Goal: Task Accomplishment & Management: Use online tool/utility

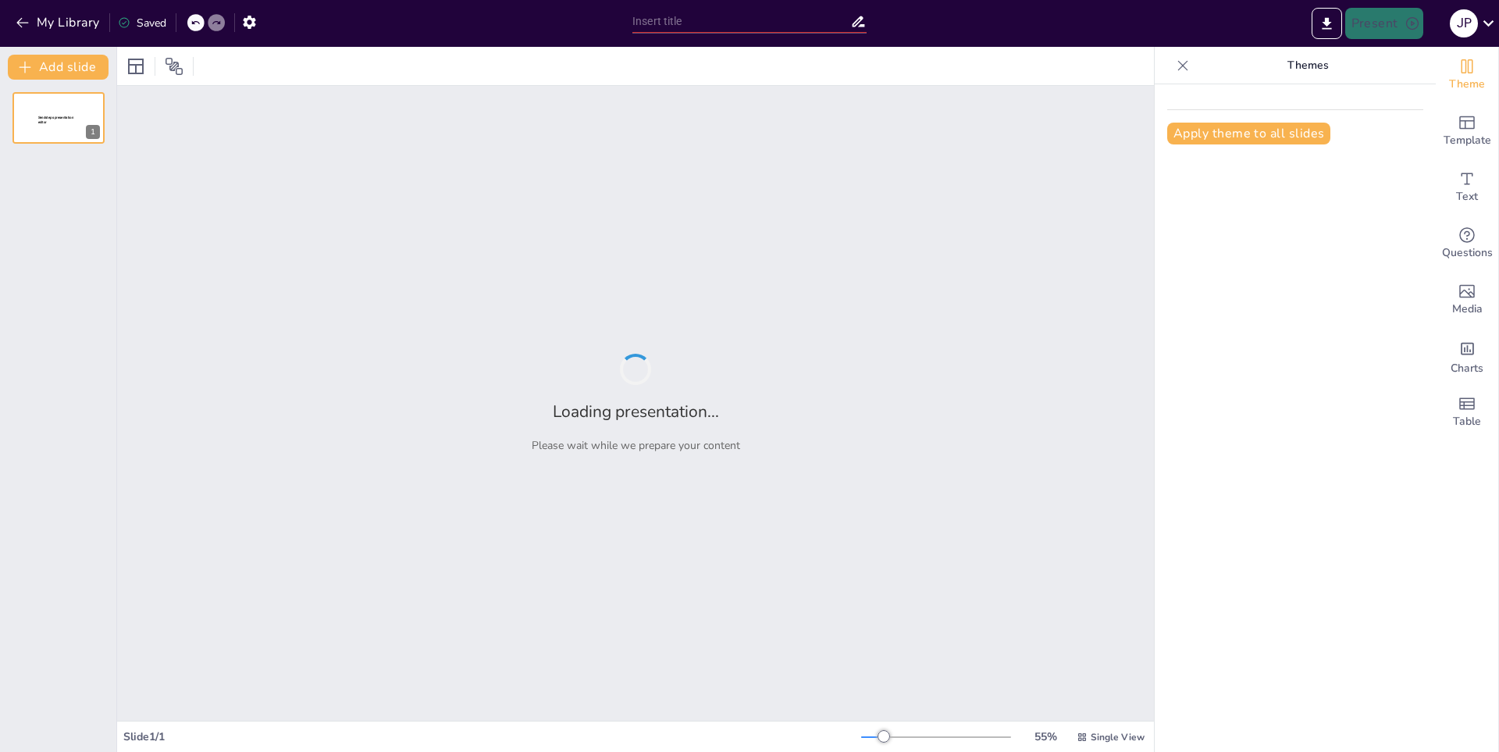
type input "La Evolución de la Música a Través de las Canciones"
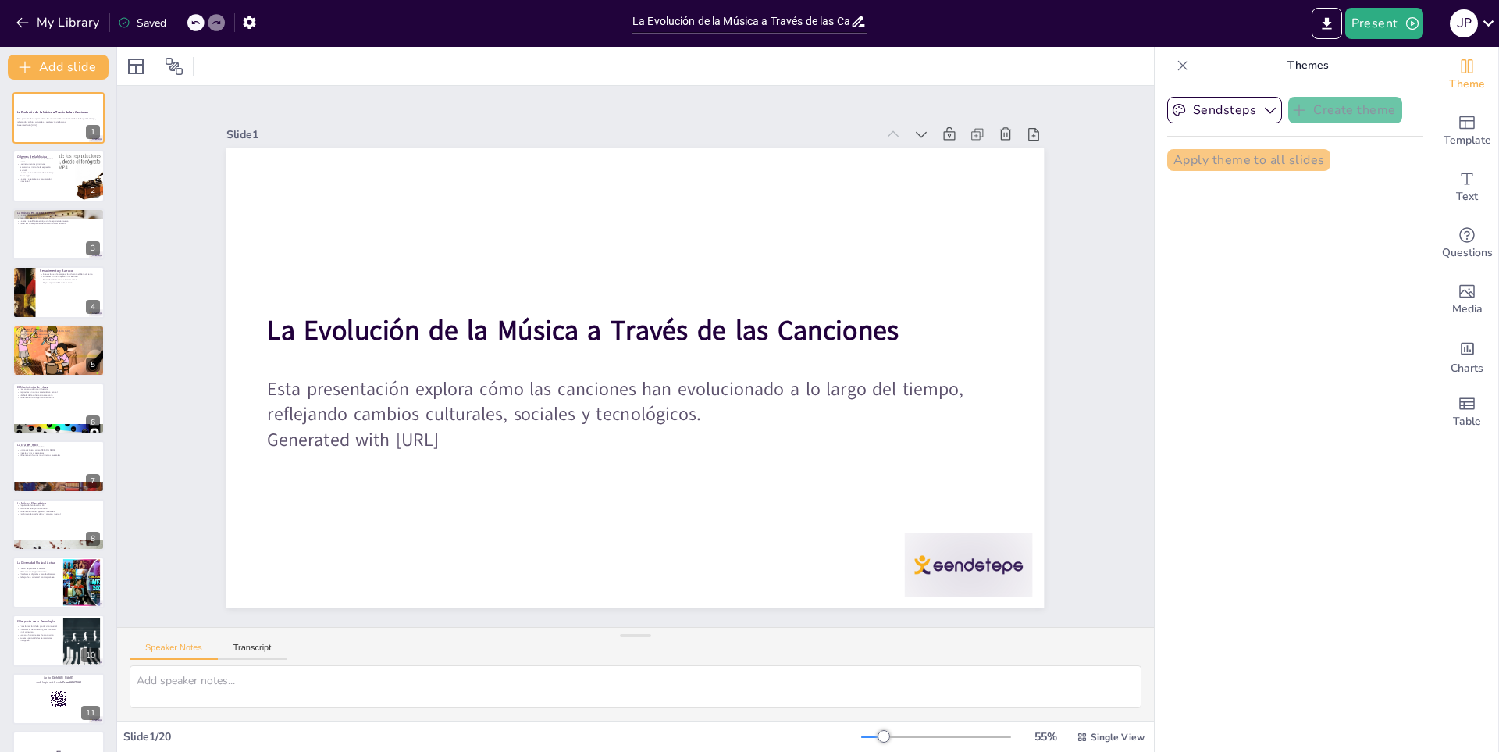
checkbox input "true"
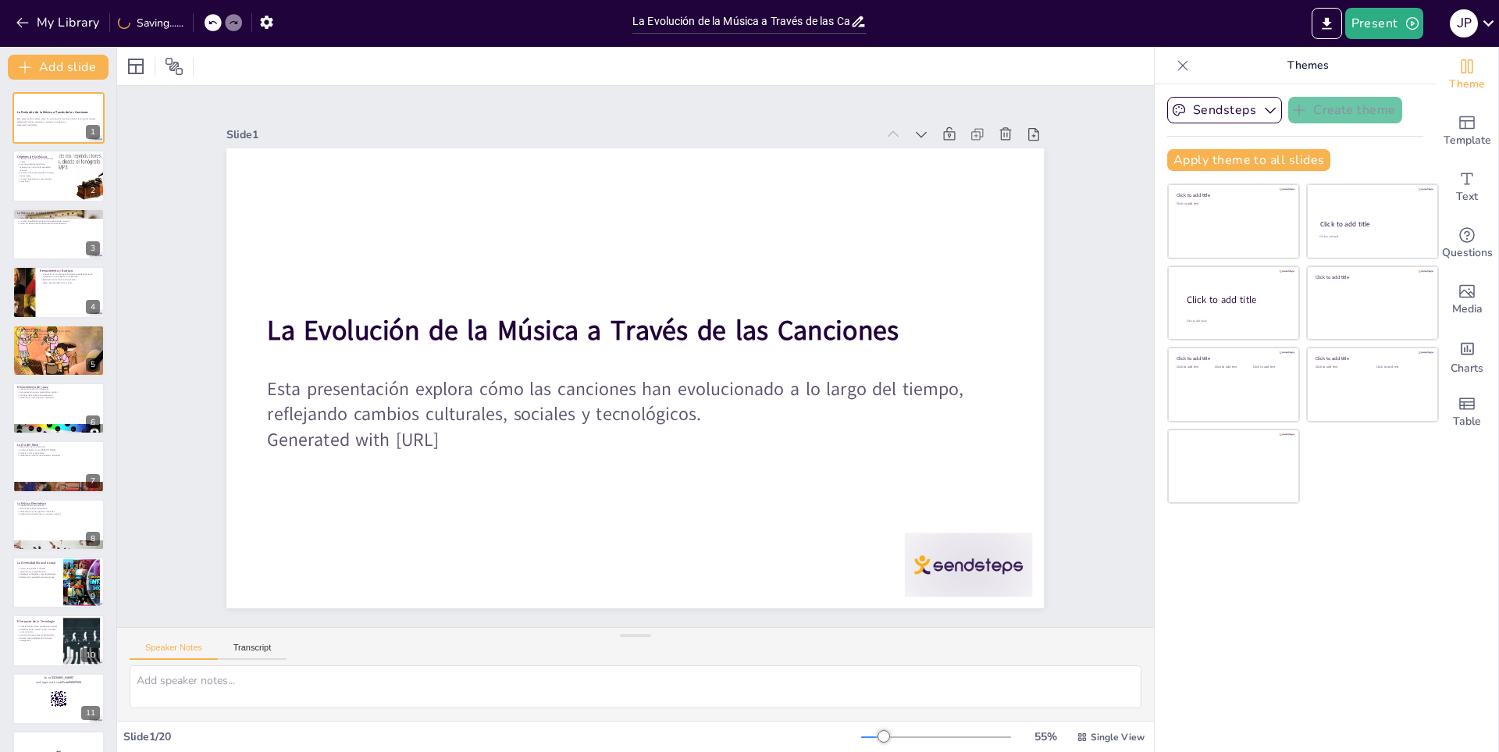
checkbox input "true"
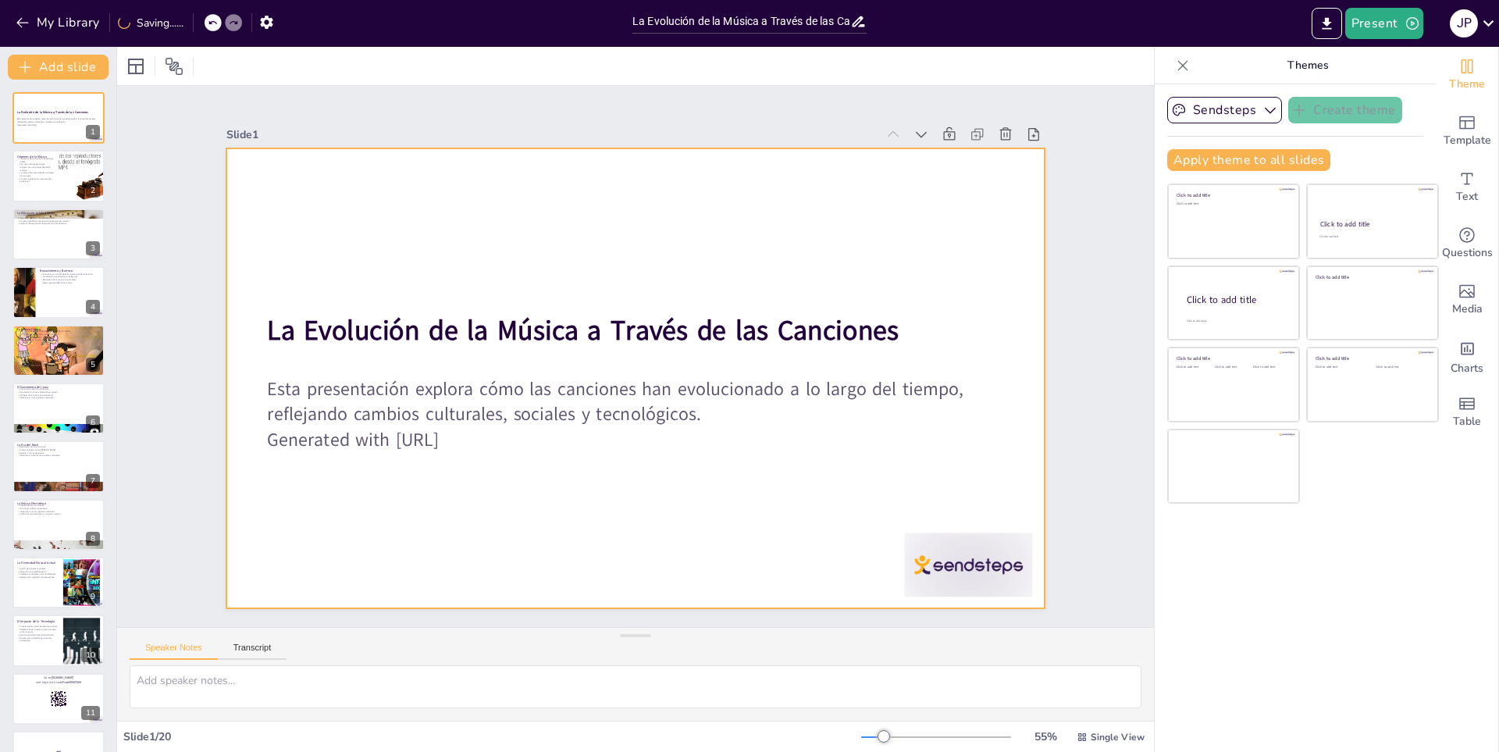
checkbox input "true"
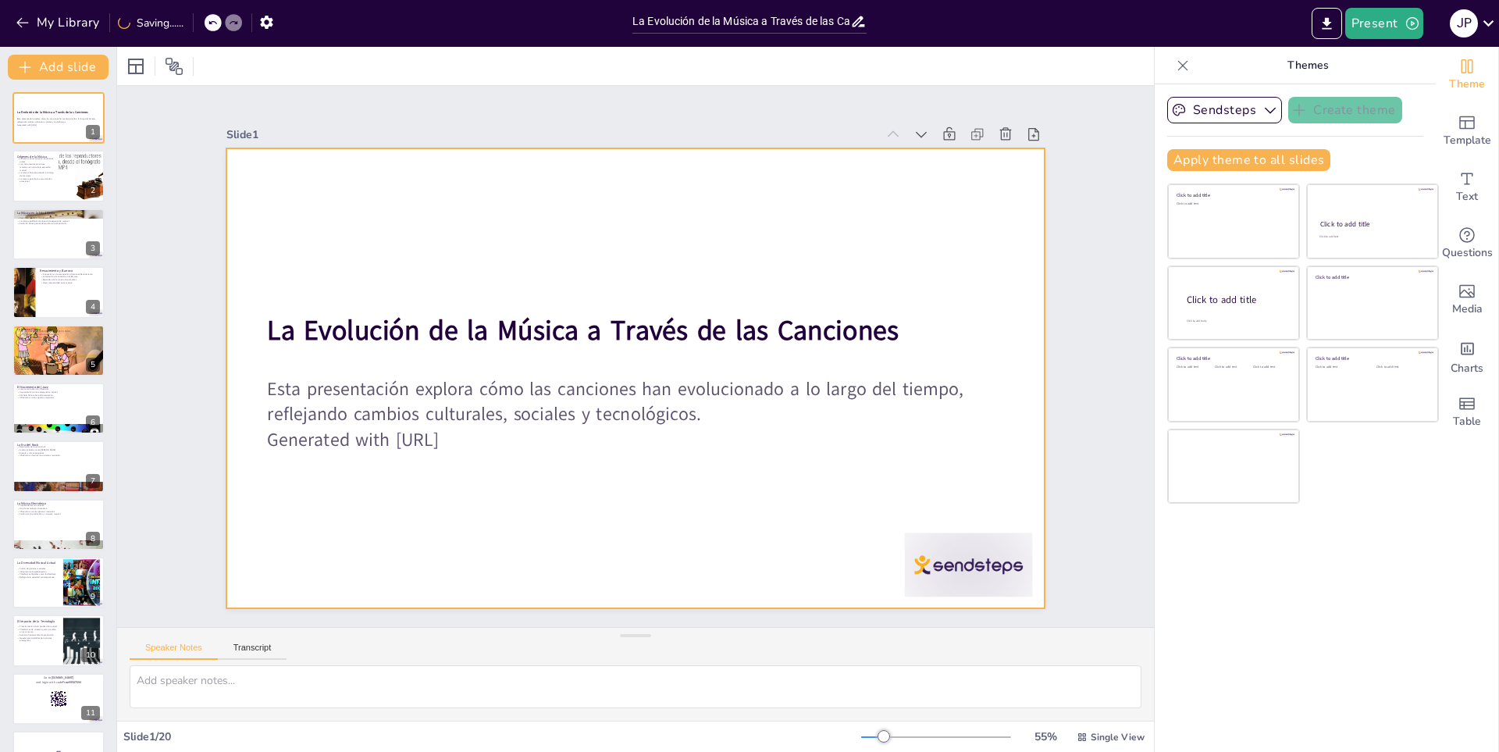
checkbox input "true"
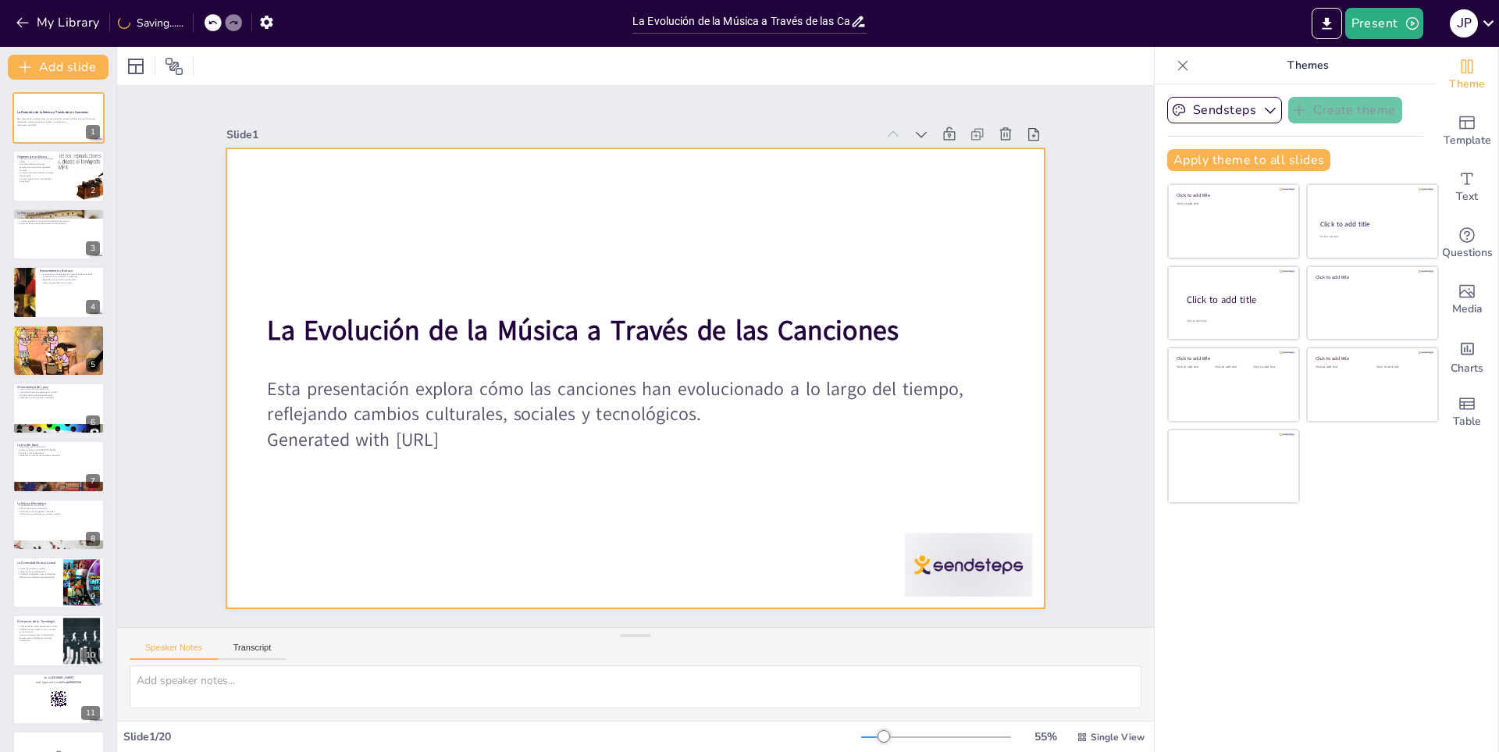
checkbox input "true"
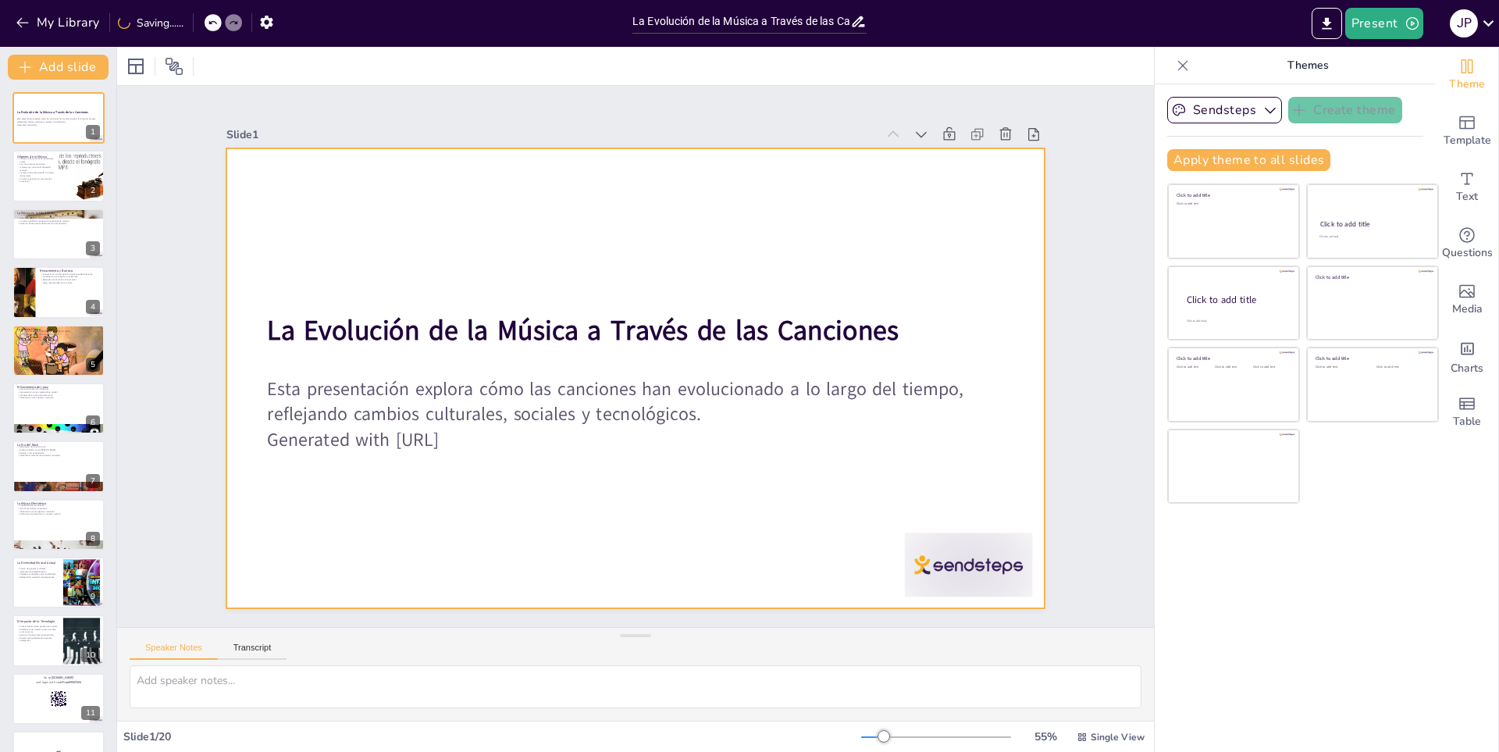
checkbox input "true"
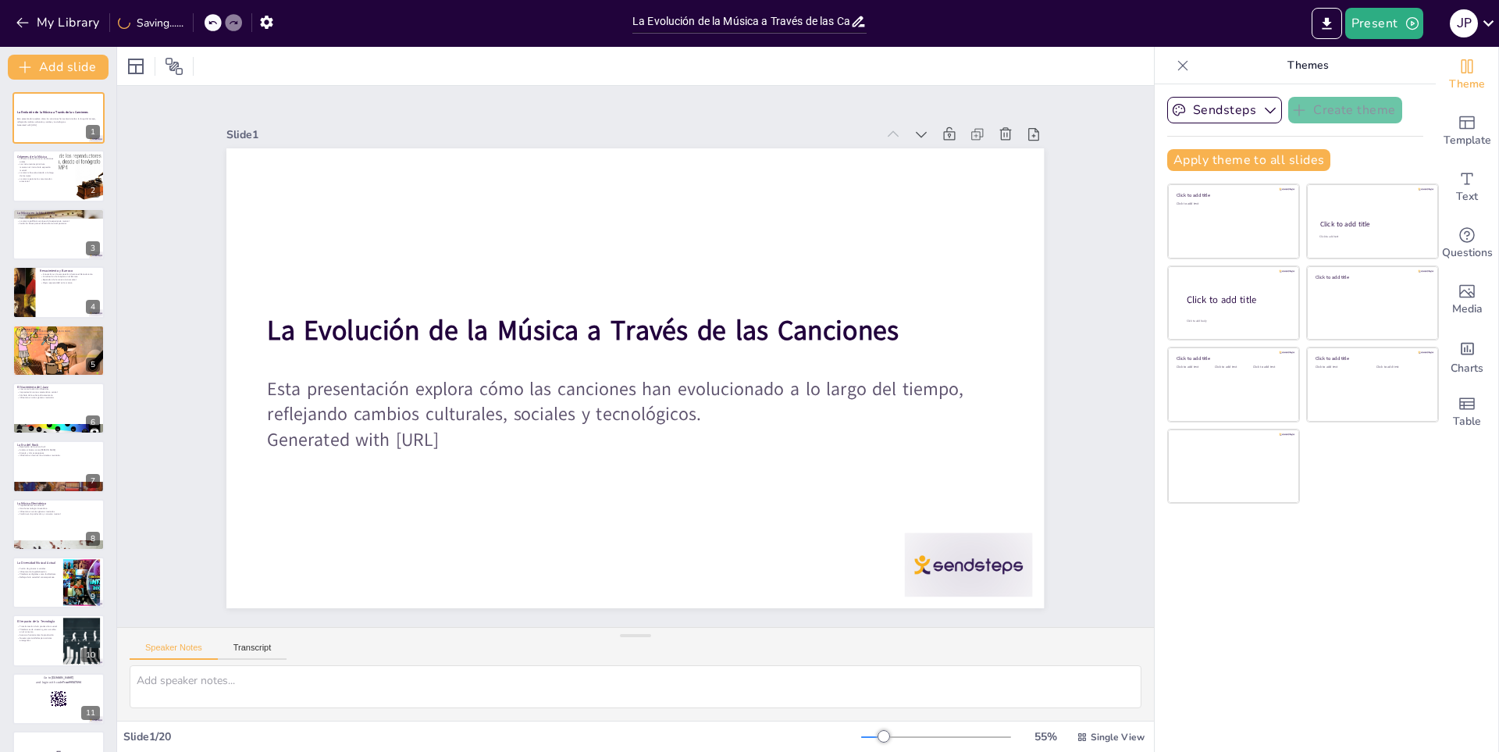
checkbox input "true"
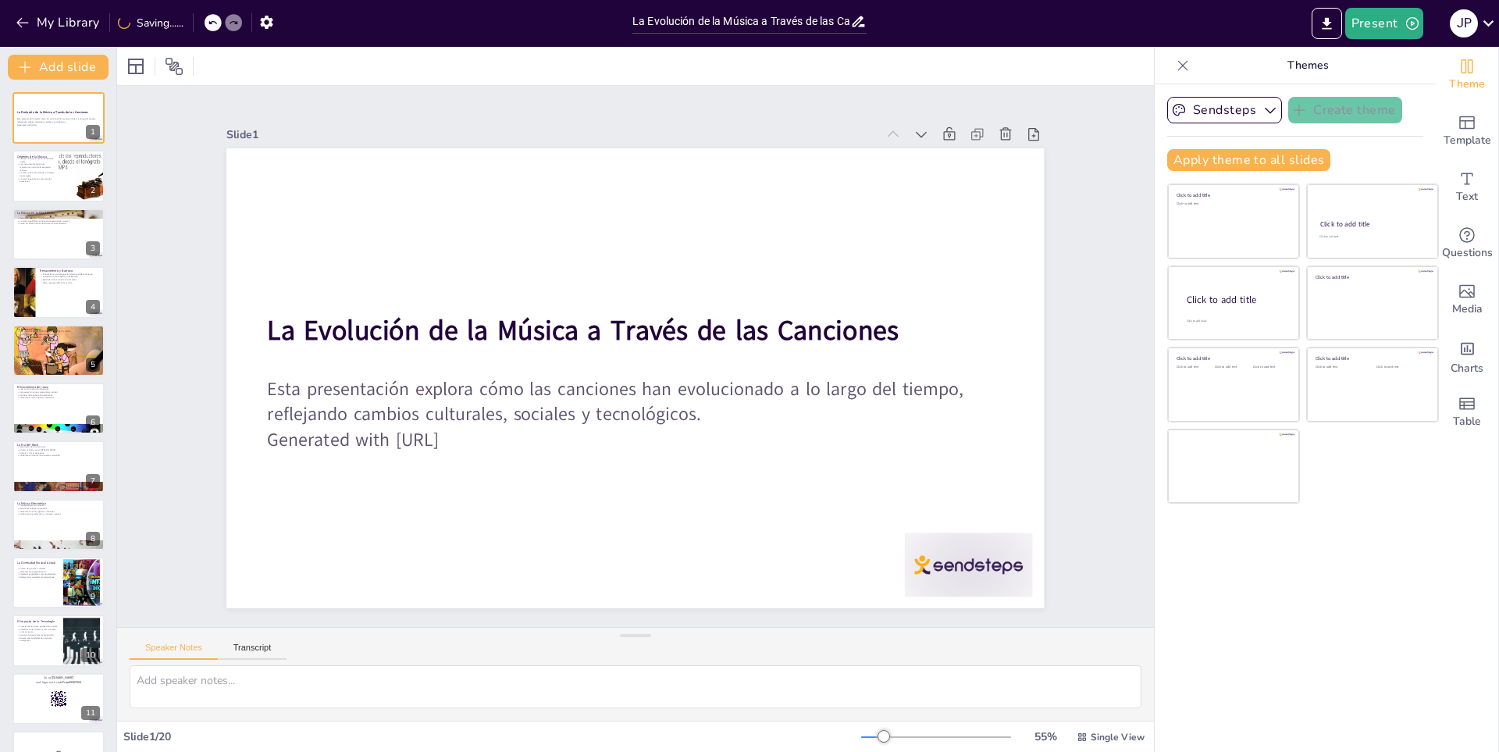
checkbox input "true"
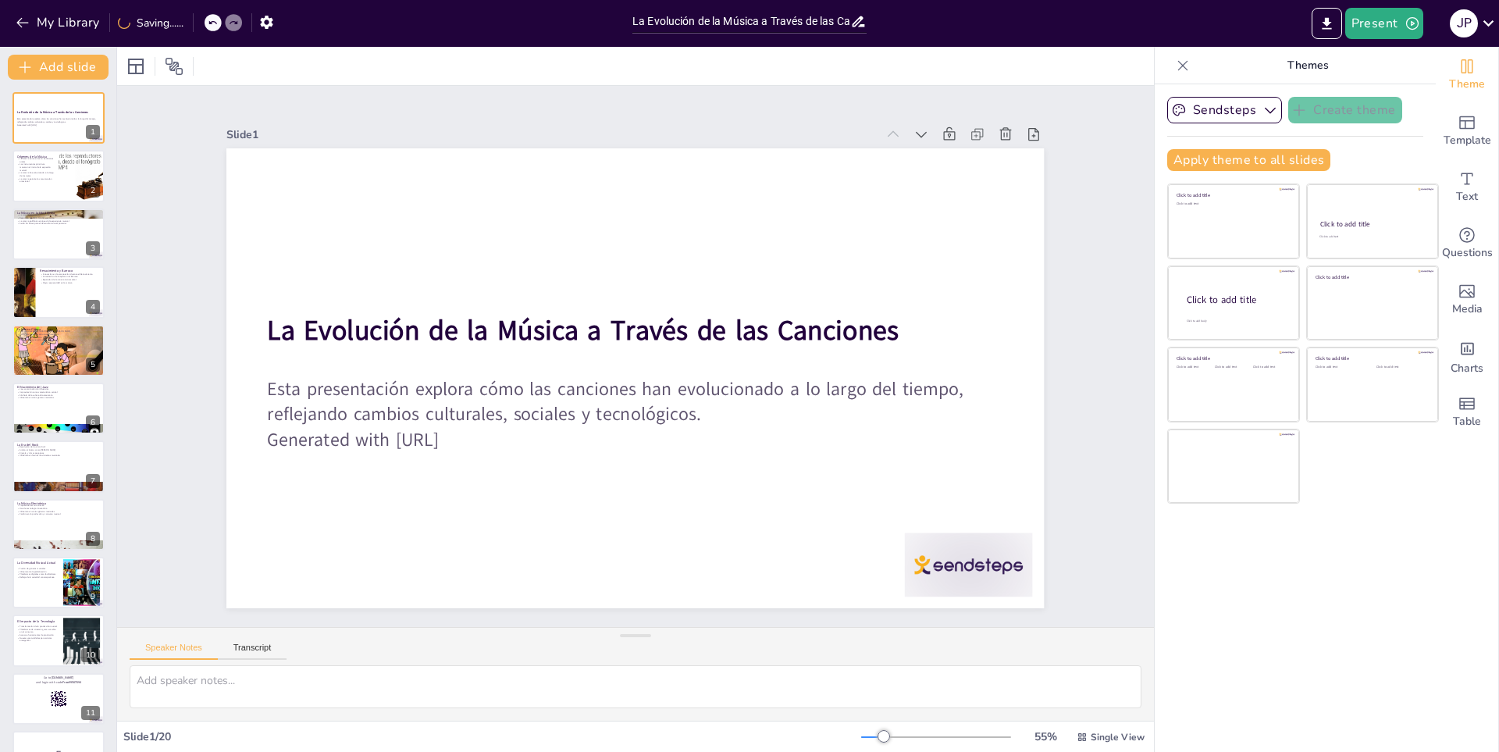
checkbox input "true"
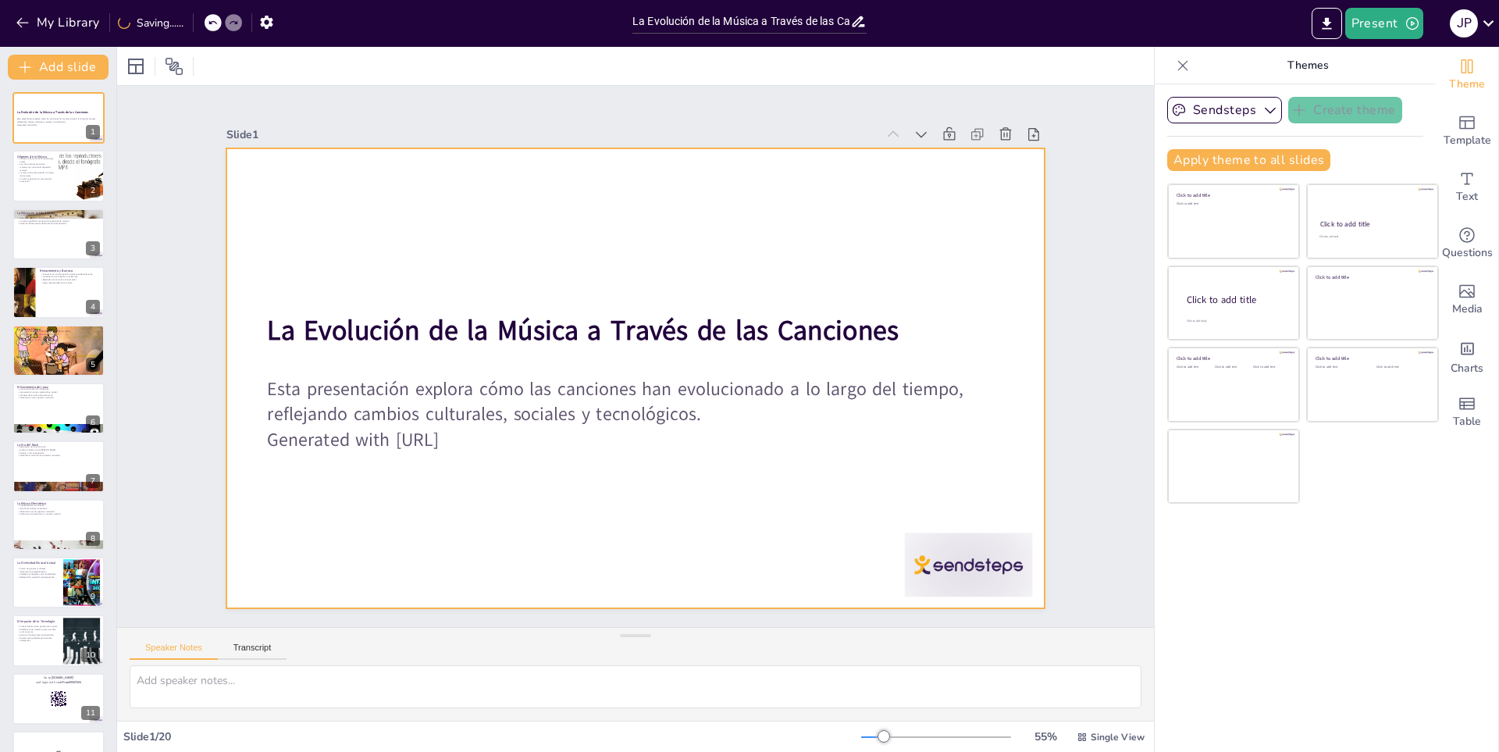
checkbox input "true"
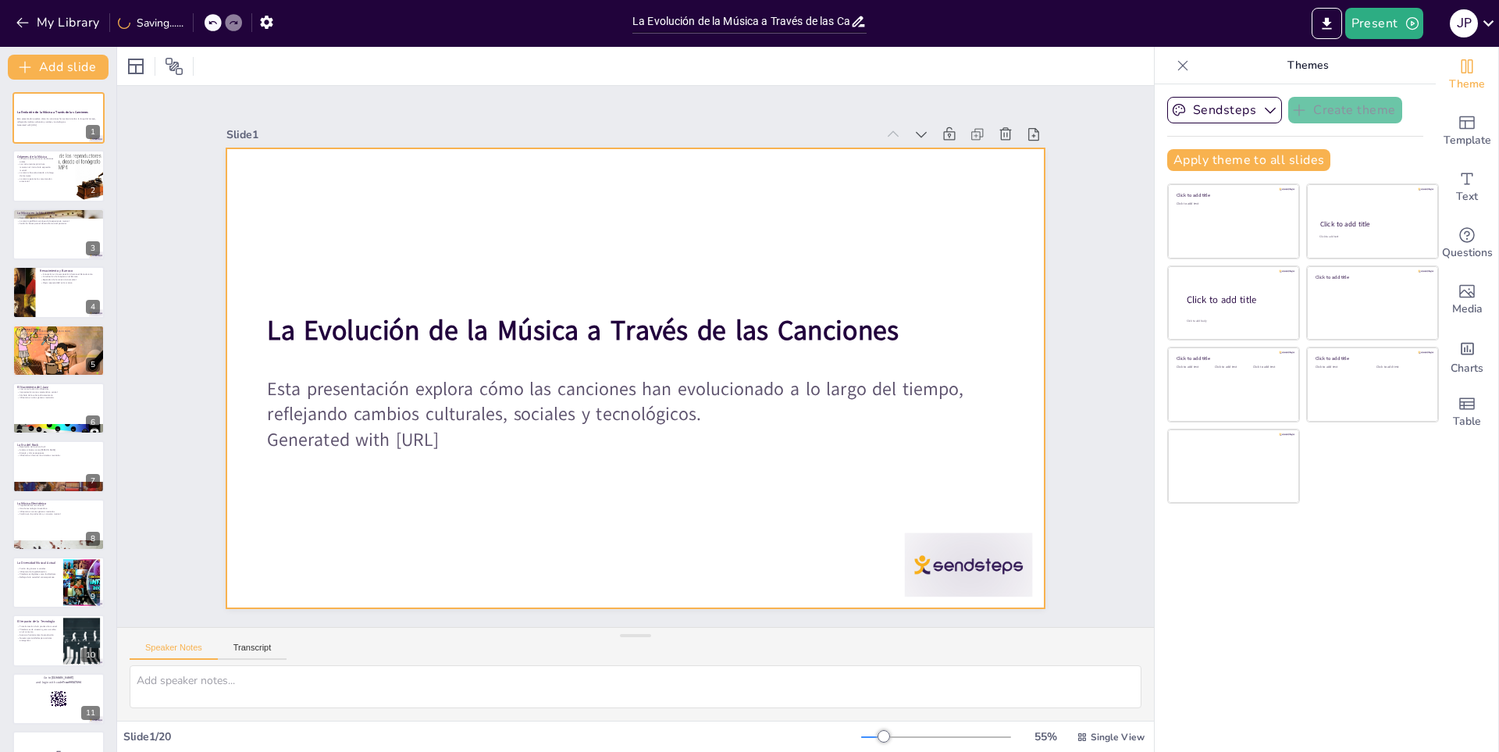
checkbox input "true"
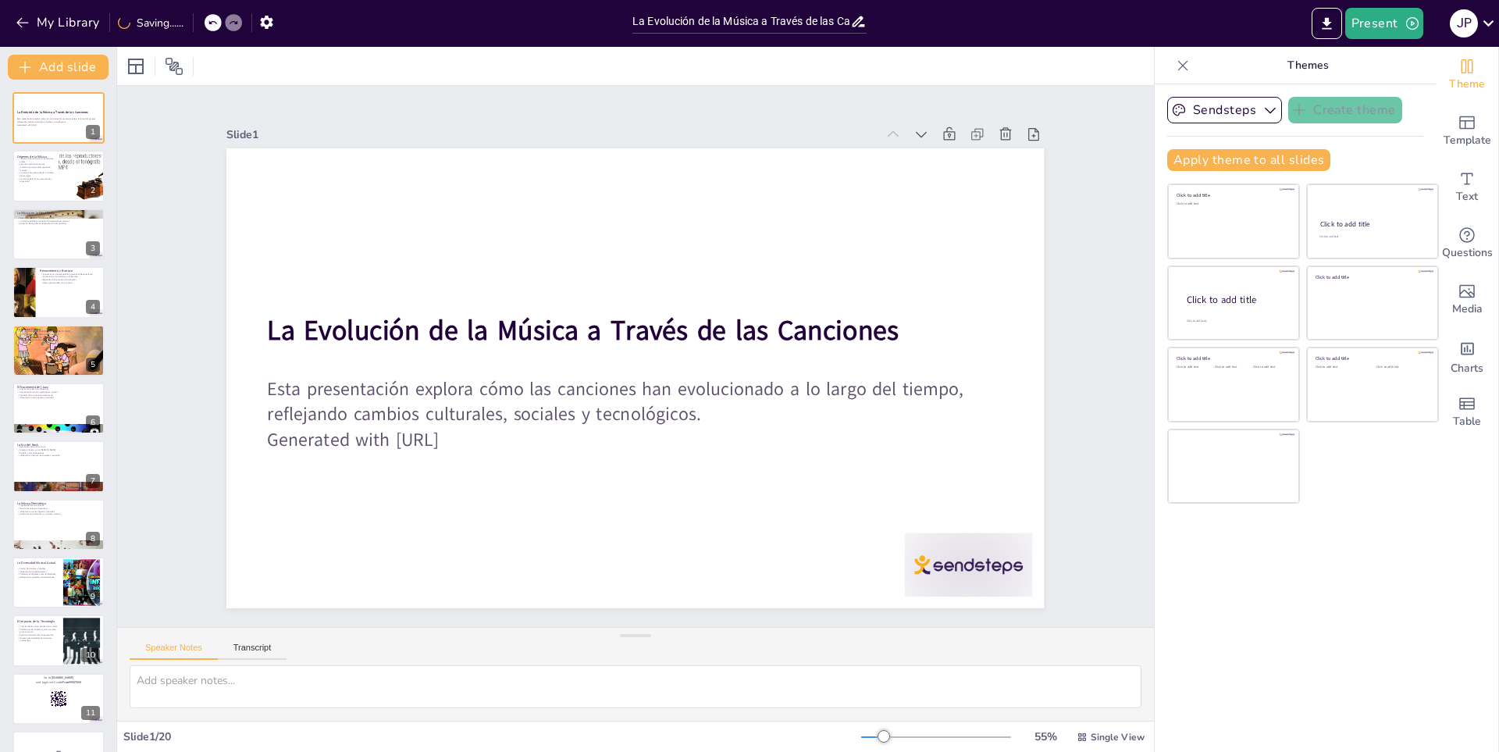
checkbox input "true"
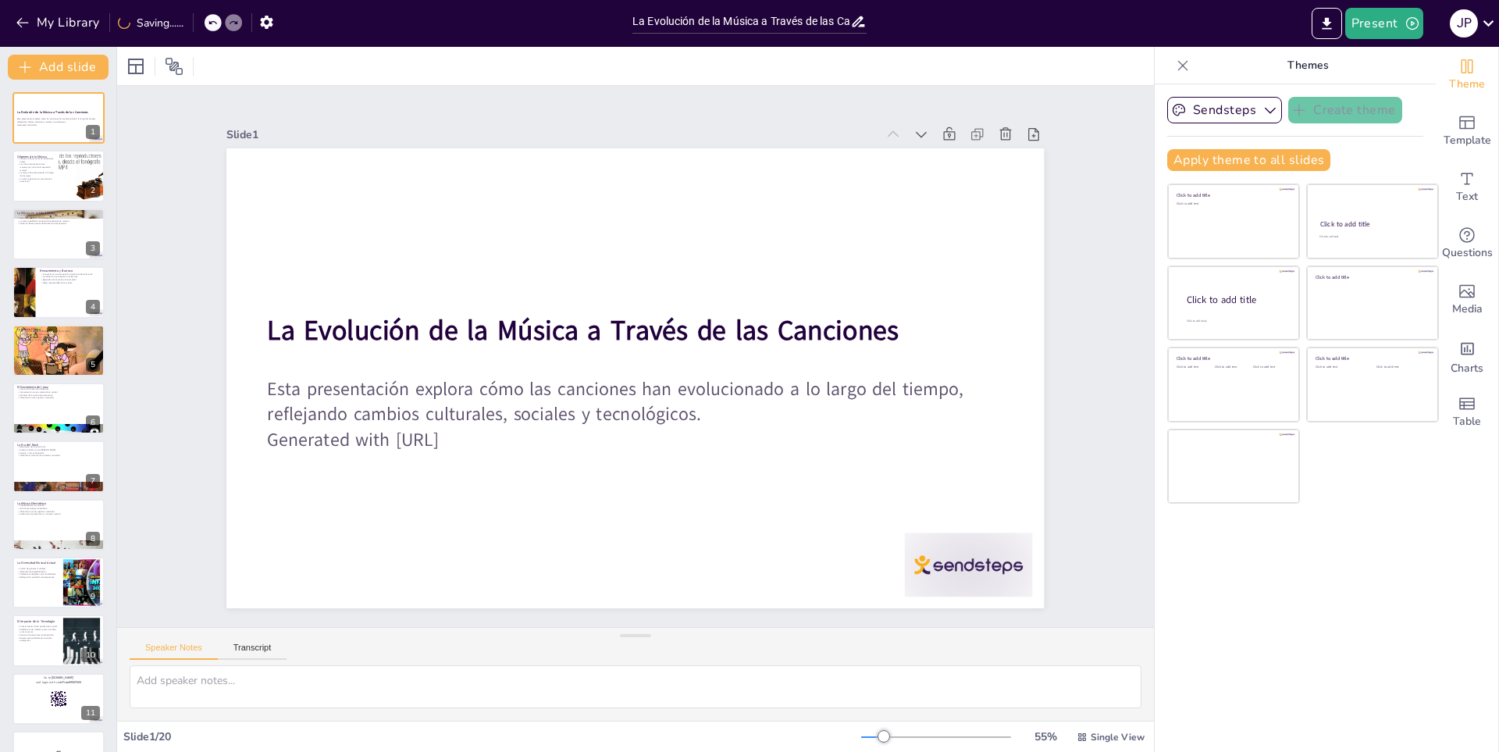
checkbox input "true"
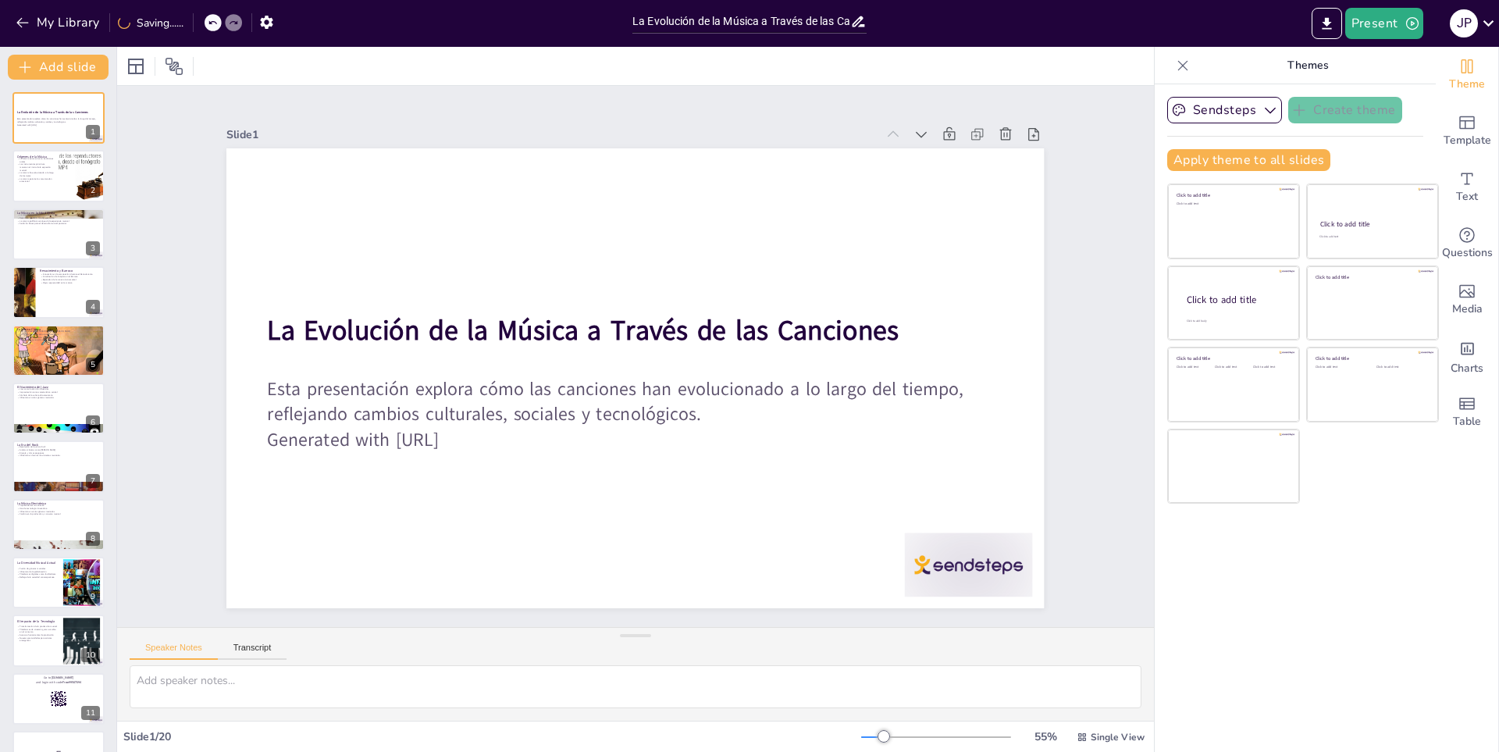
checkbox input "true"
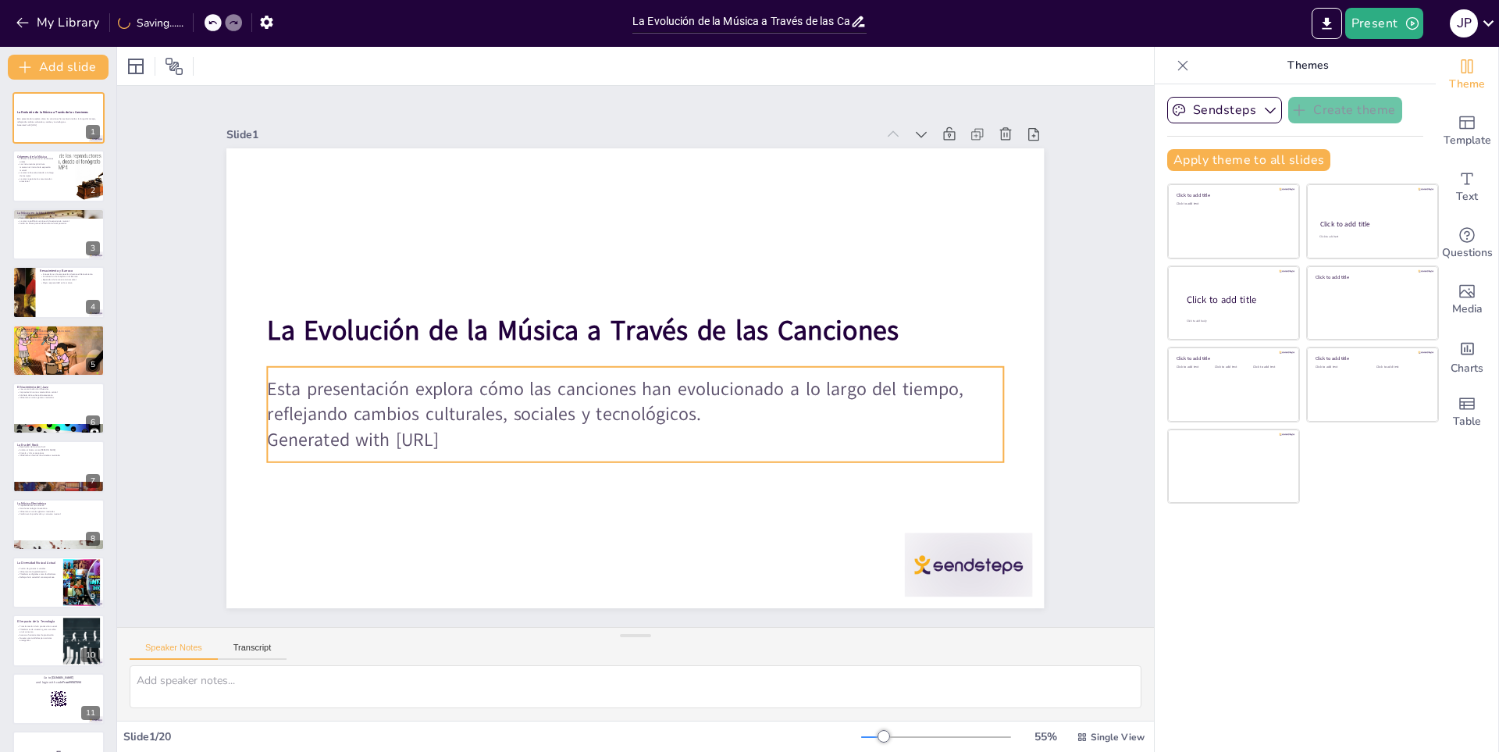
checkbox input "true"
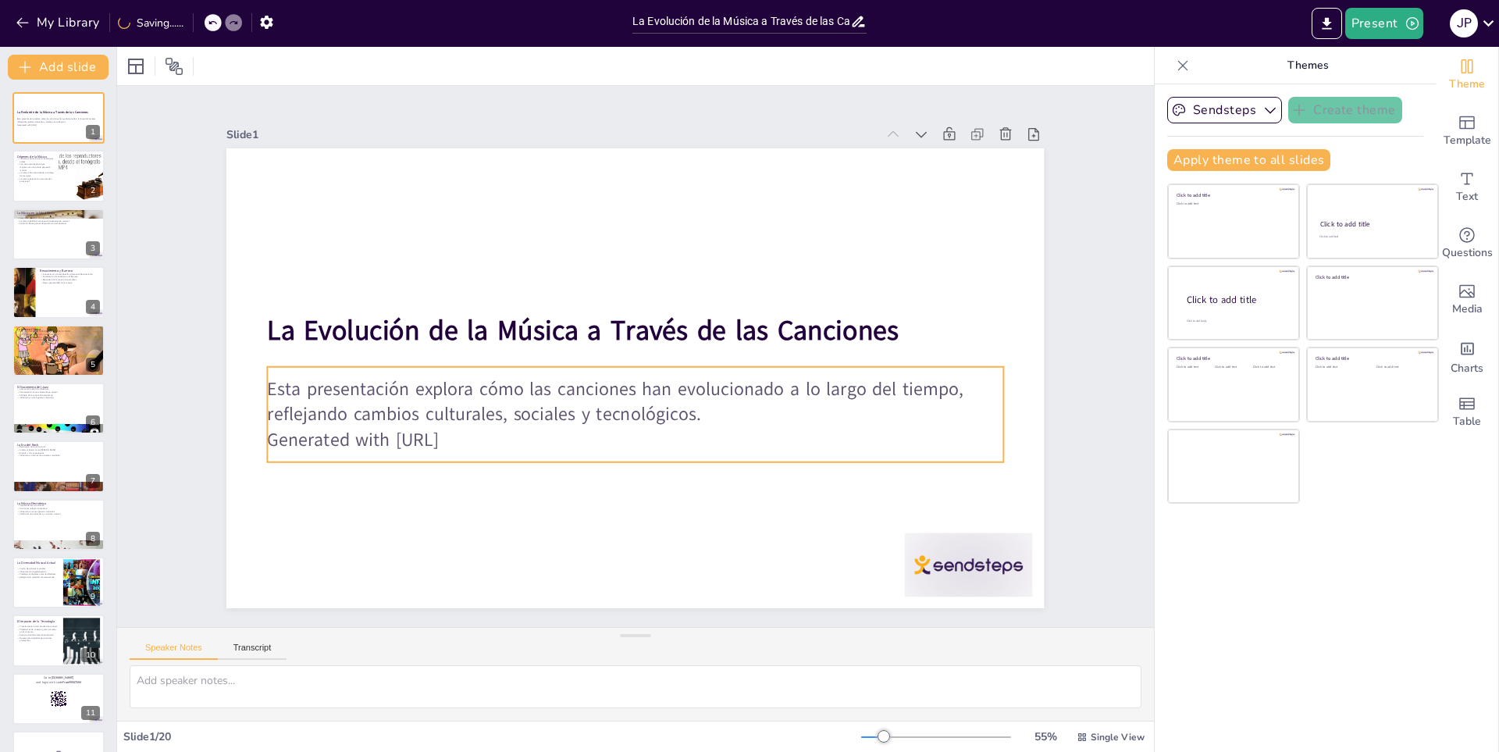
checkbox input "true"
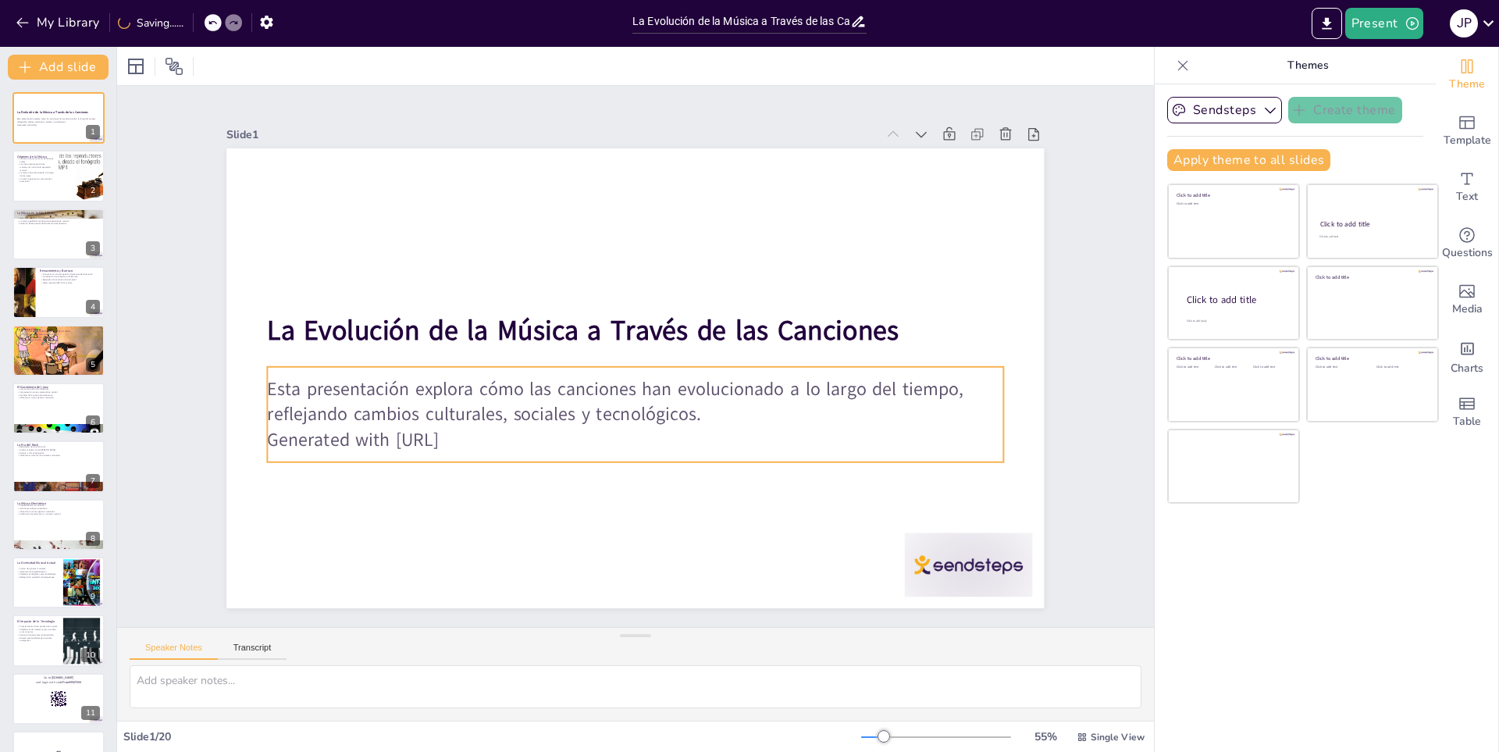
checkbox input "true"
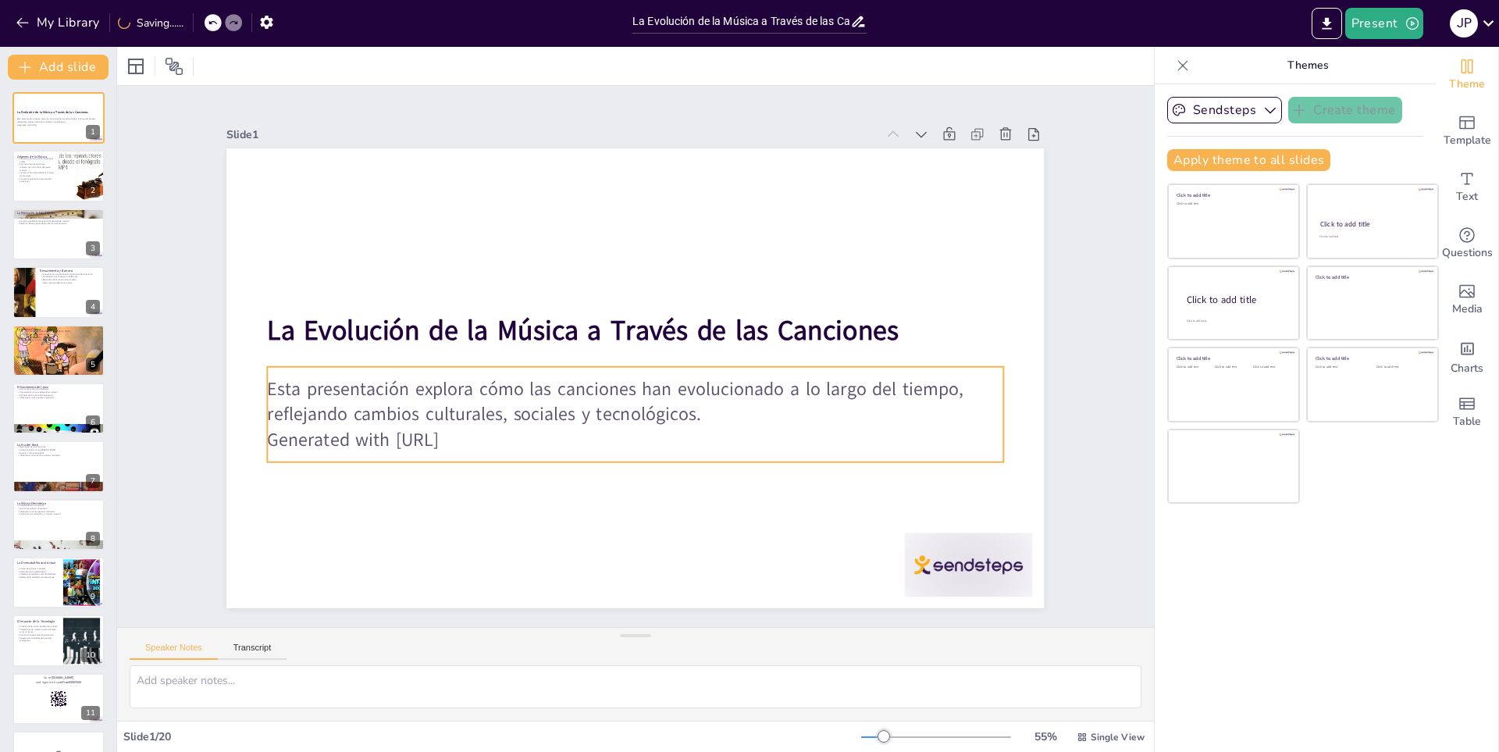
checkbox input "true"
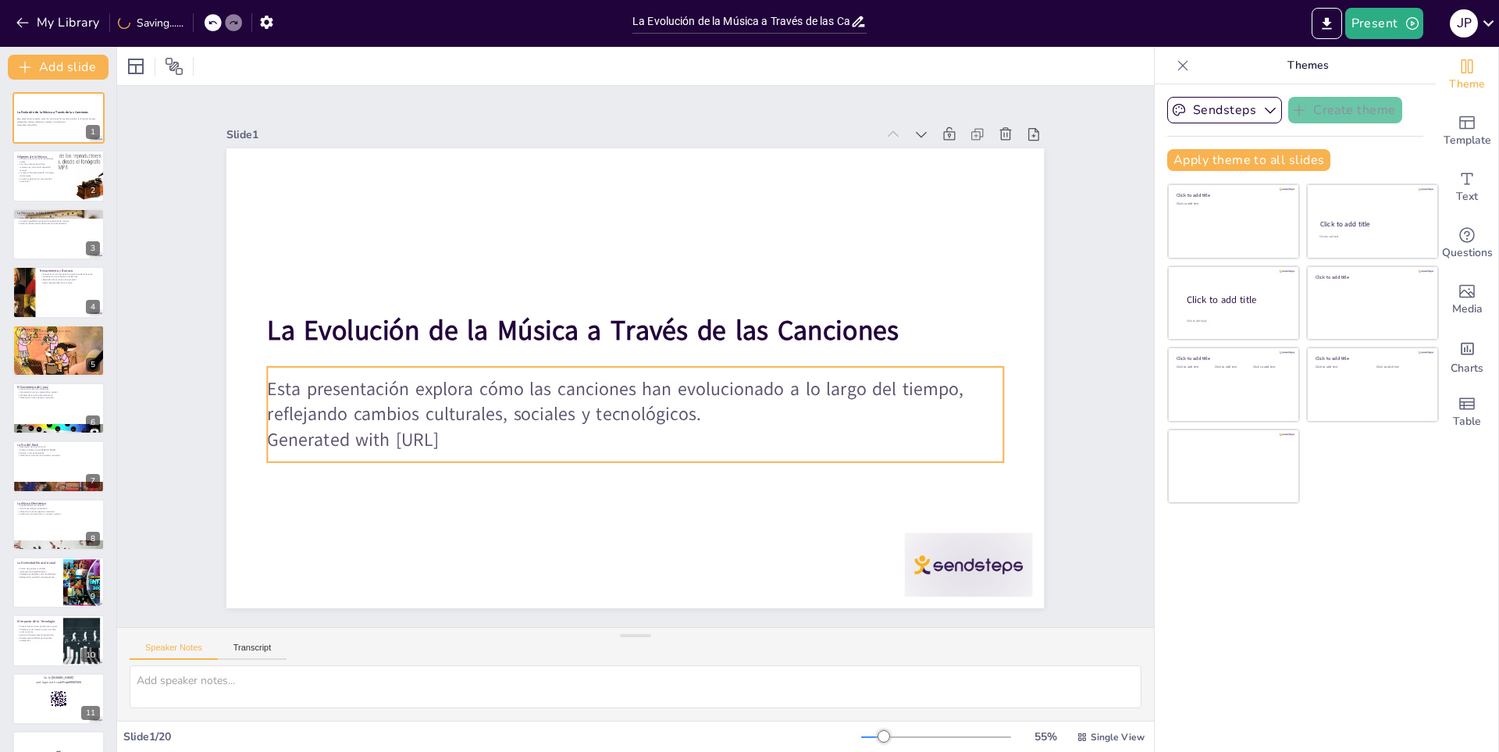
checkbox input "true"
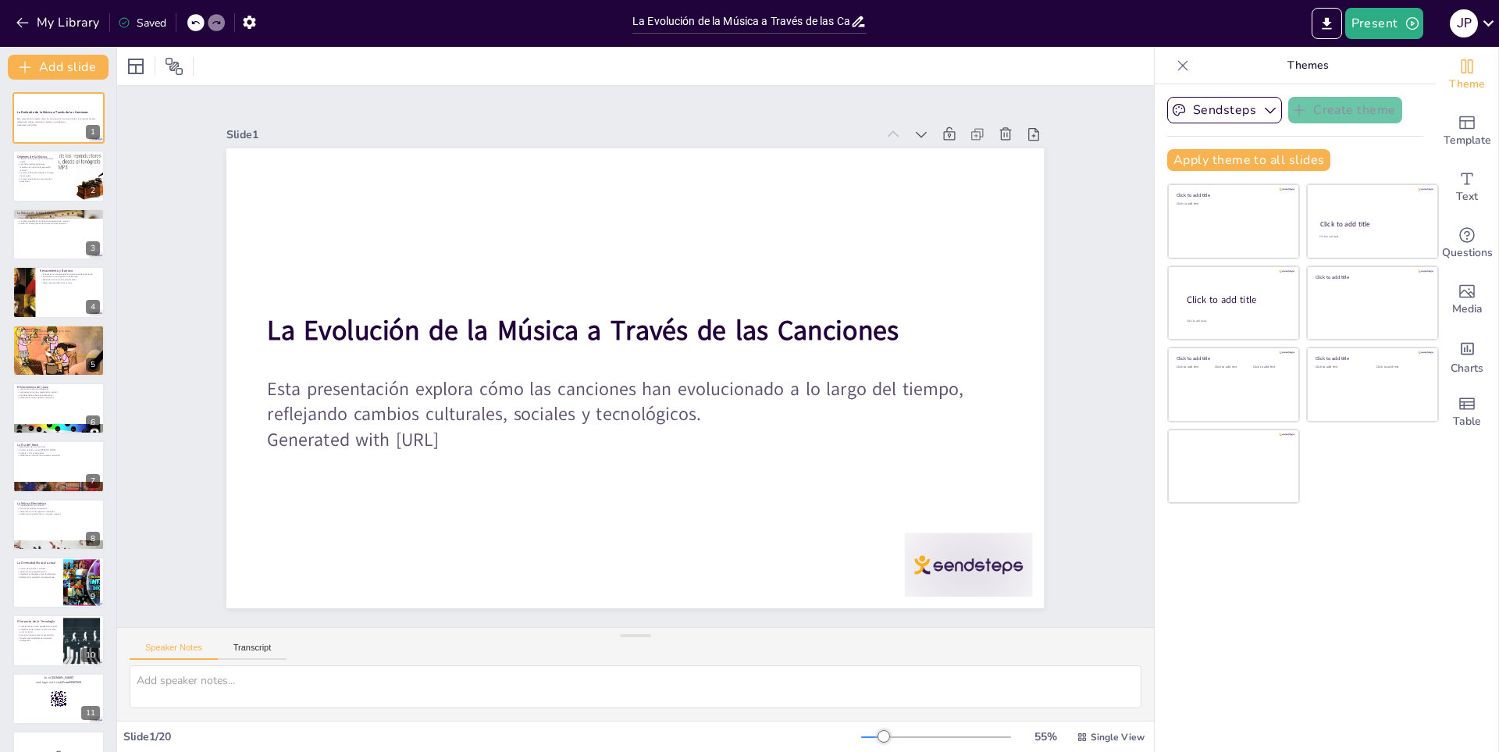
checkbox input "true"
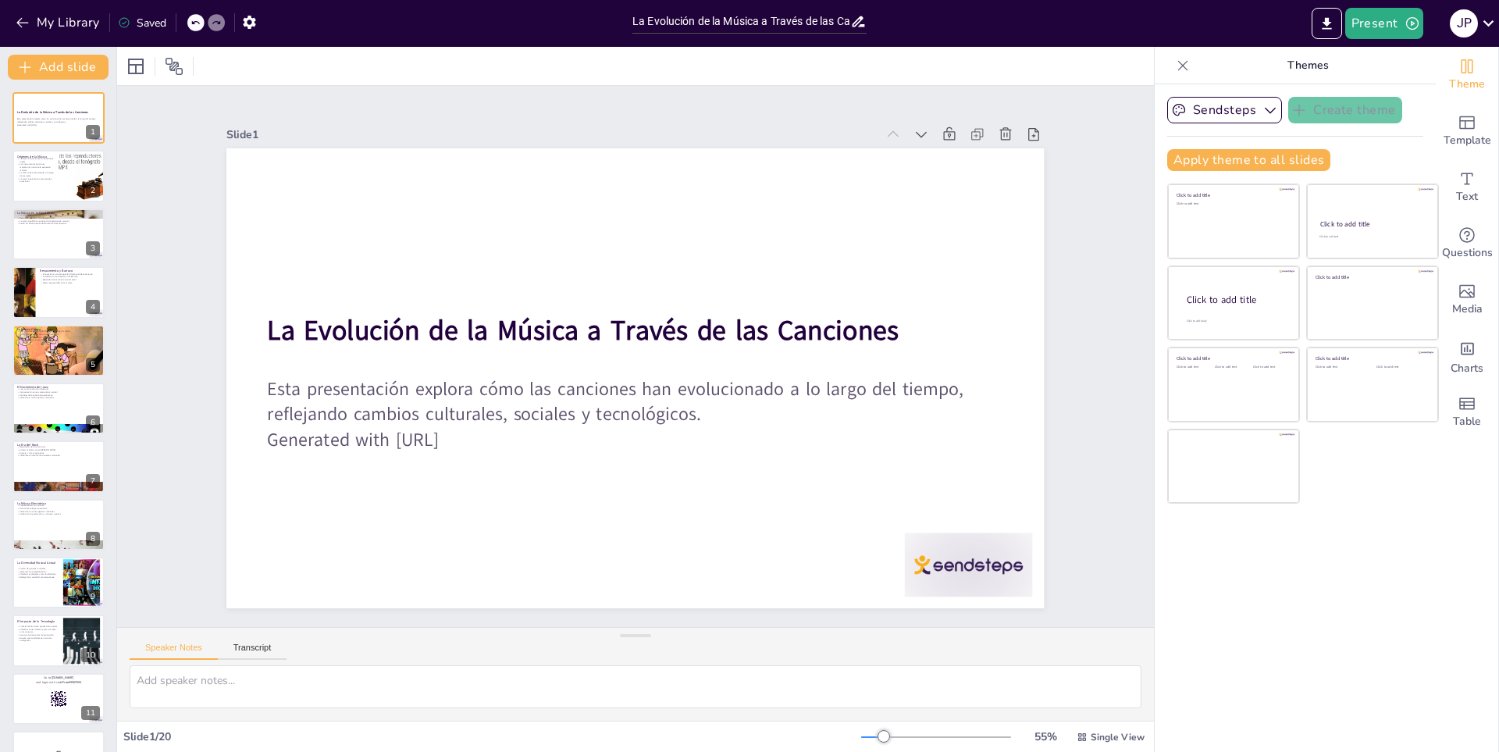
checkbox input "true"
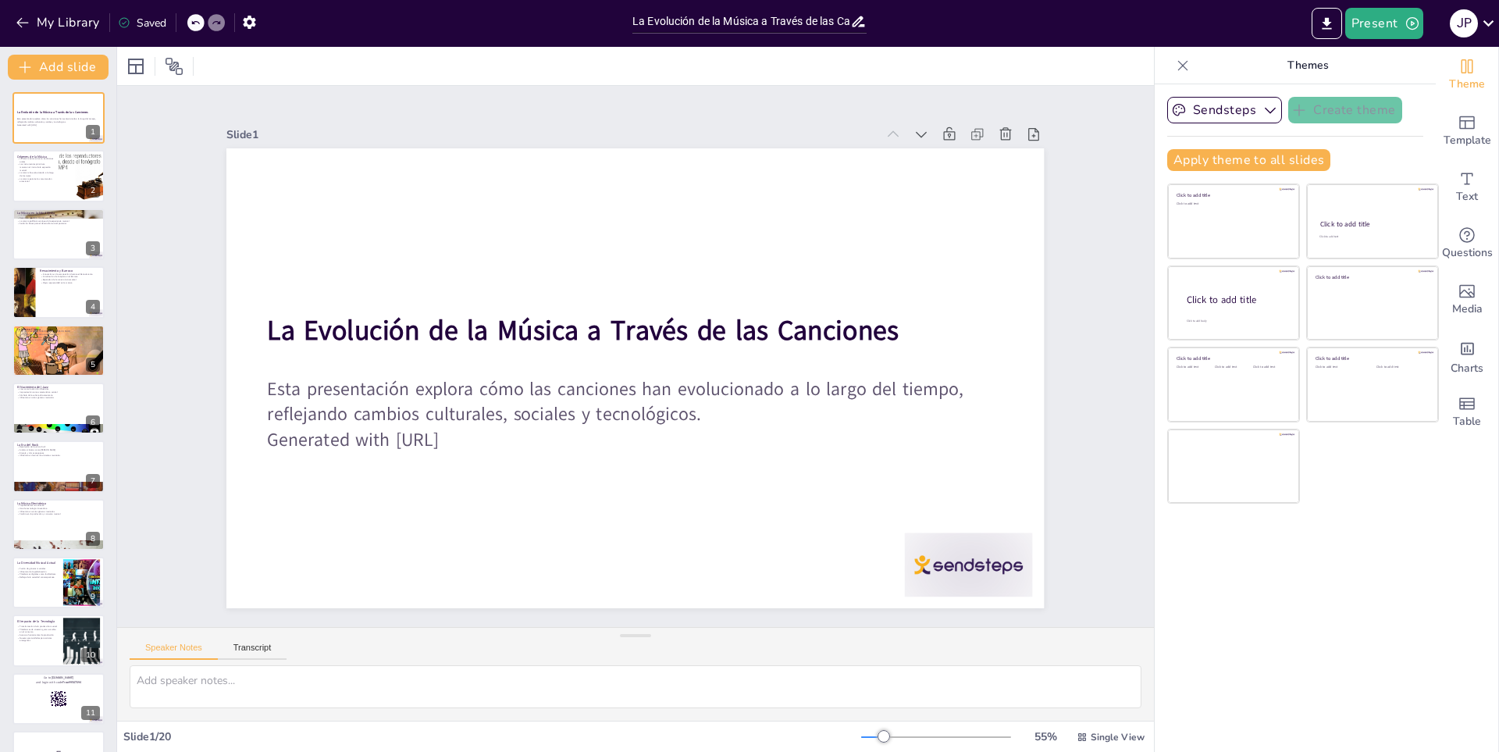
checkbox input "true"
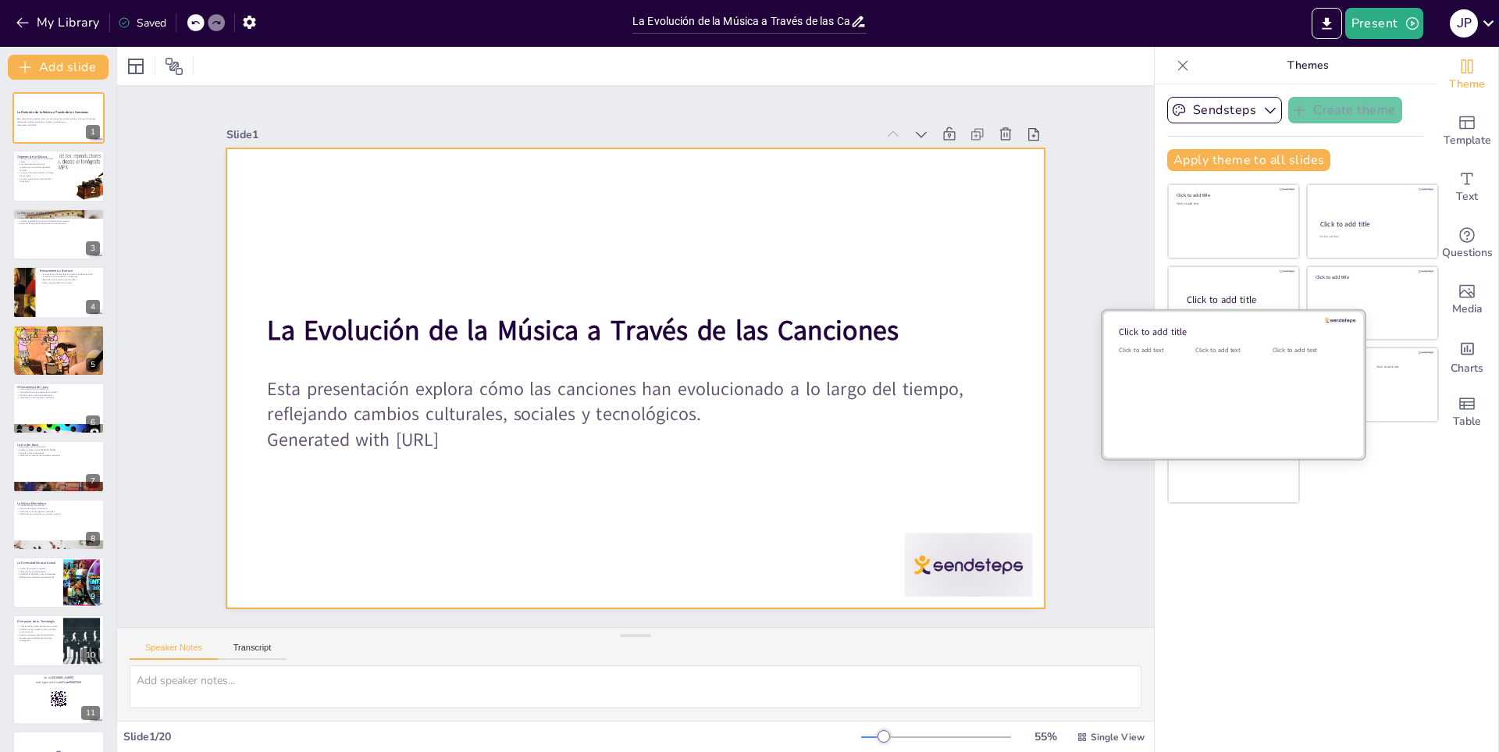
checkbox input "true"
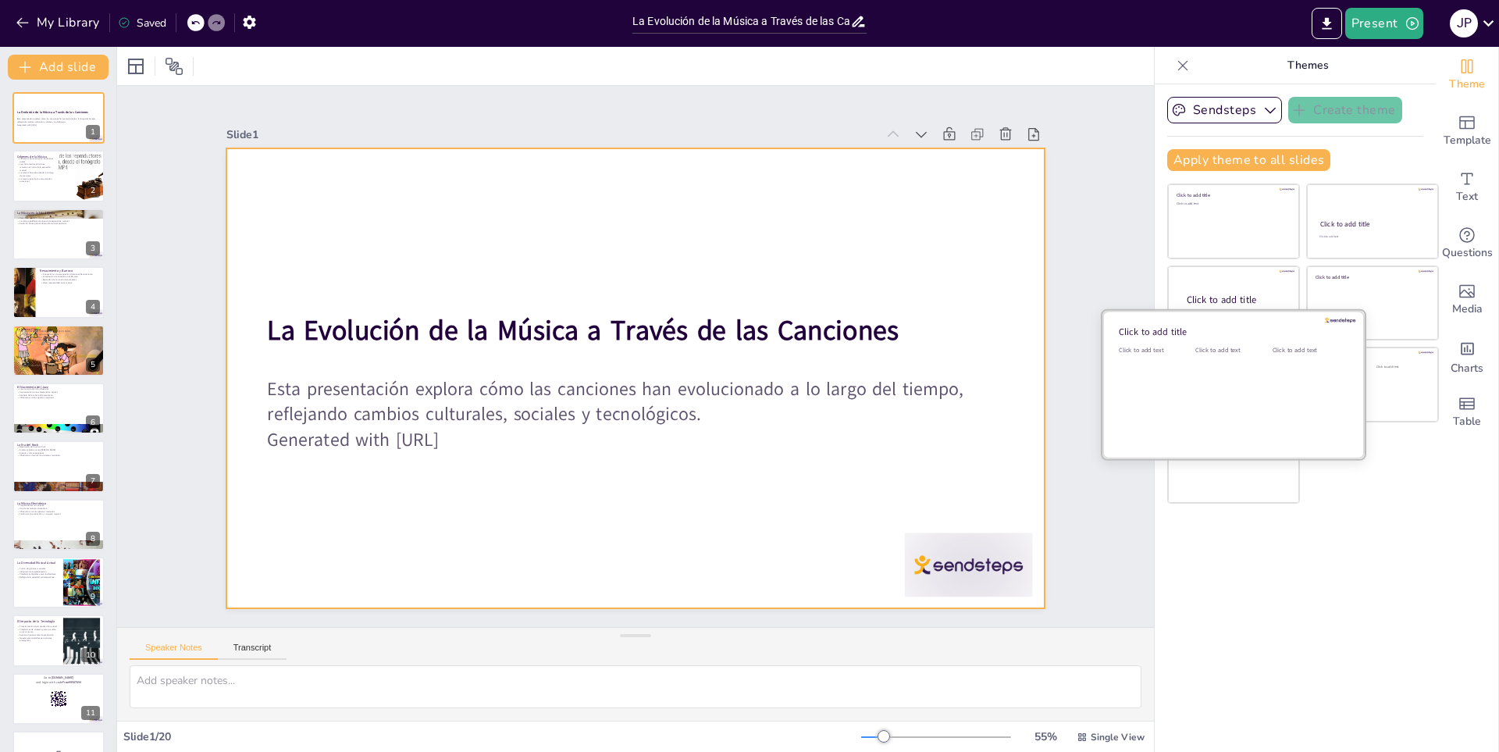
checkbox input "true"
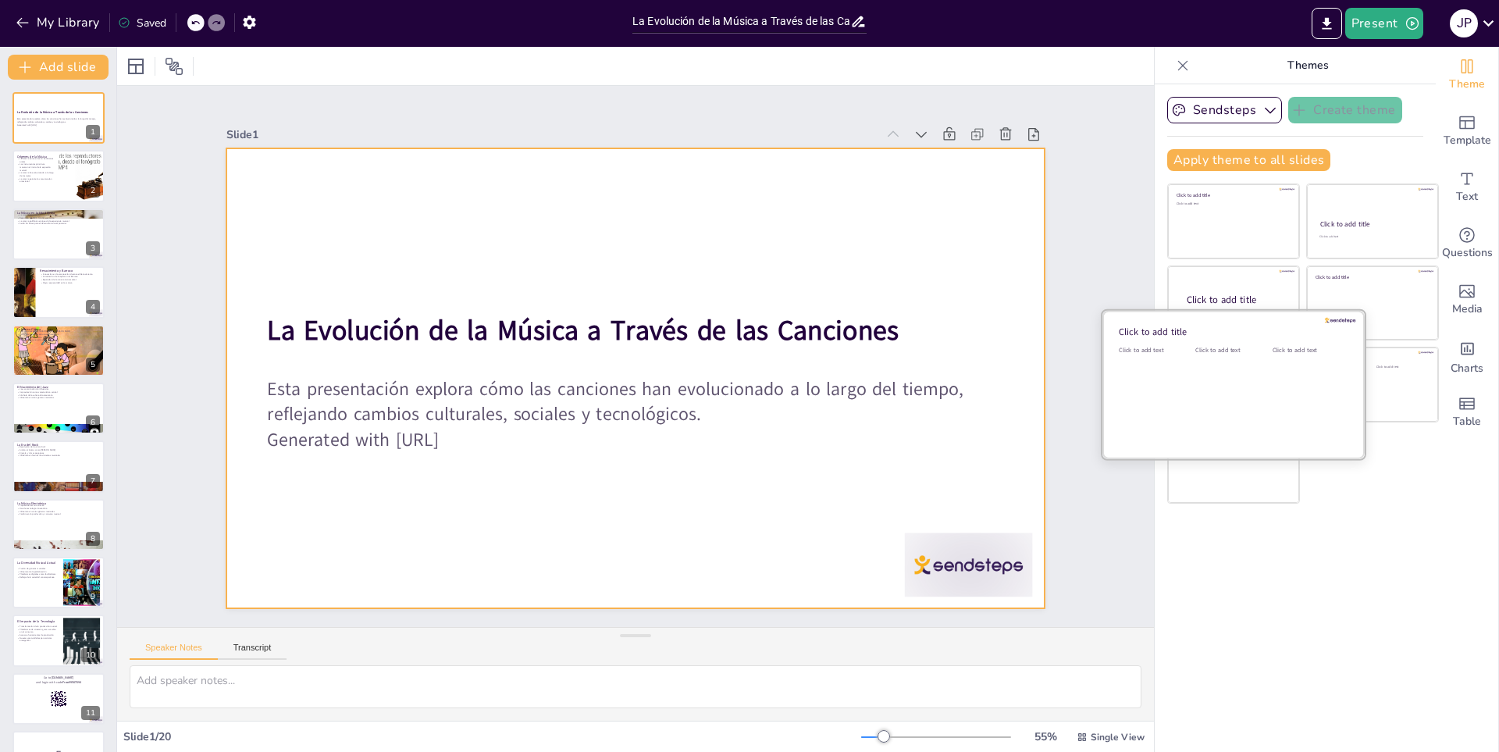
checkbox input "true"
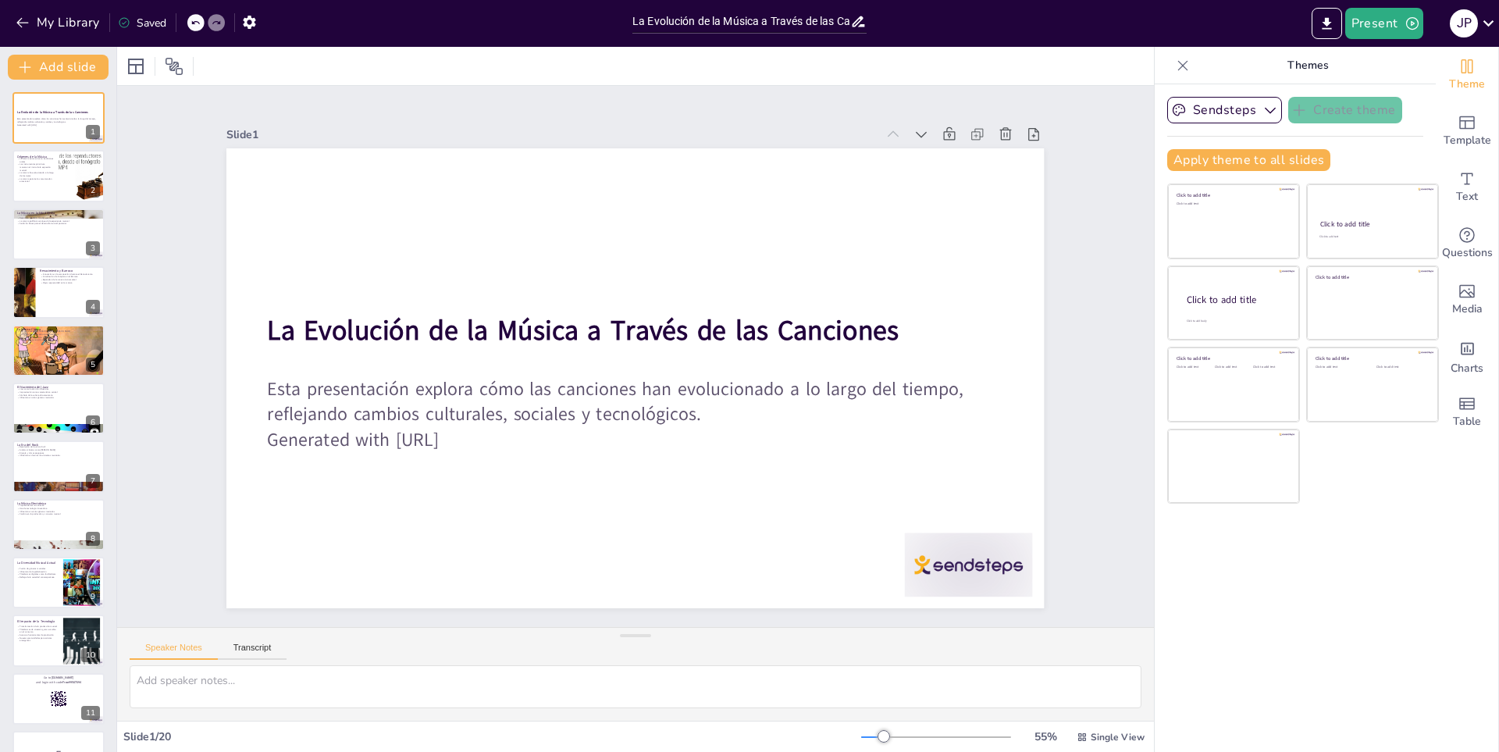
checkbox input "true"
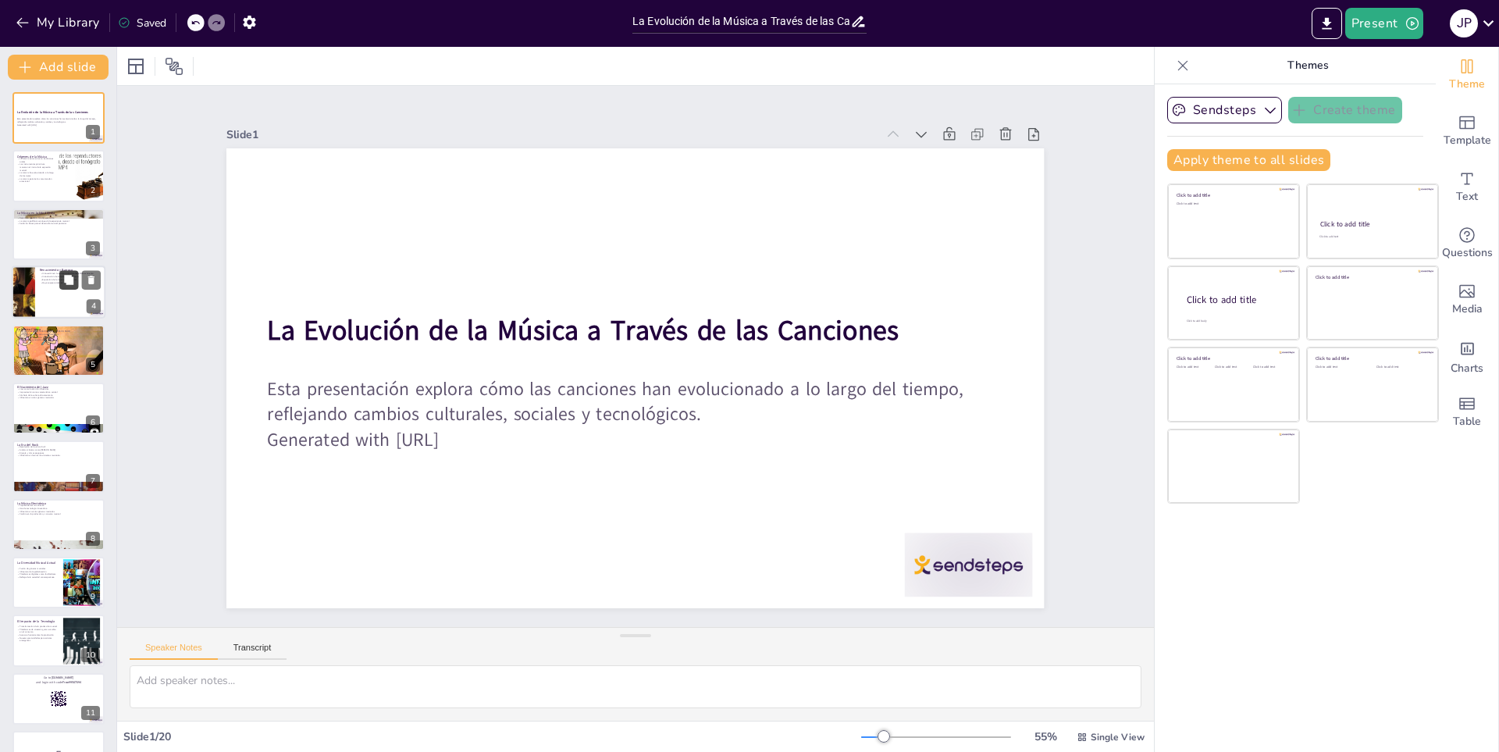
checkbox input "true"
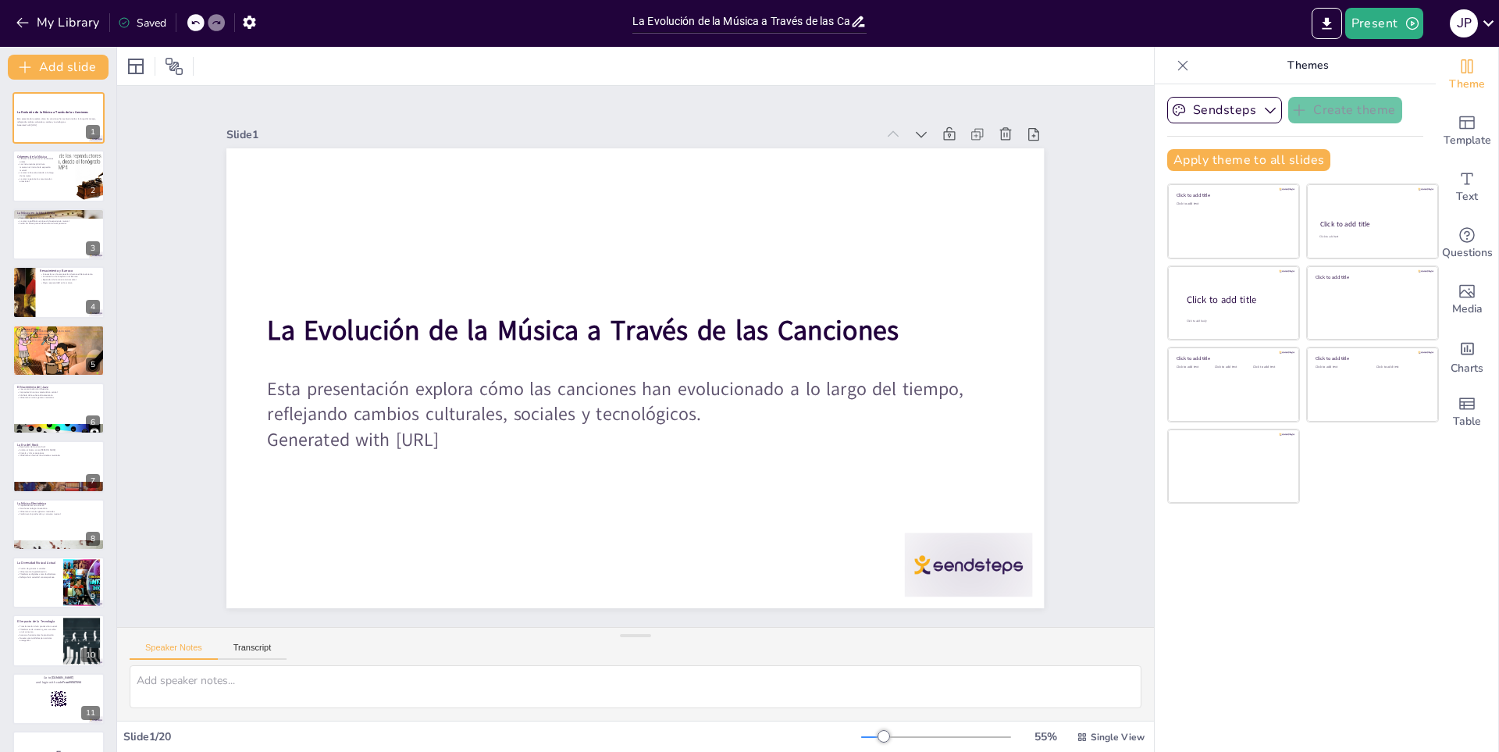
checkbox input "true"
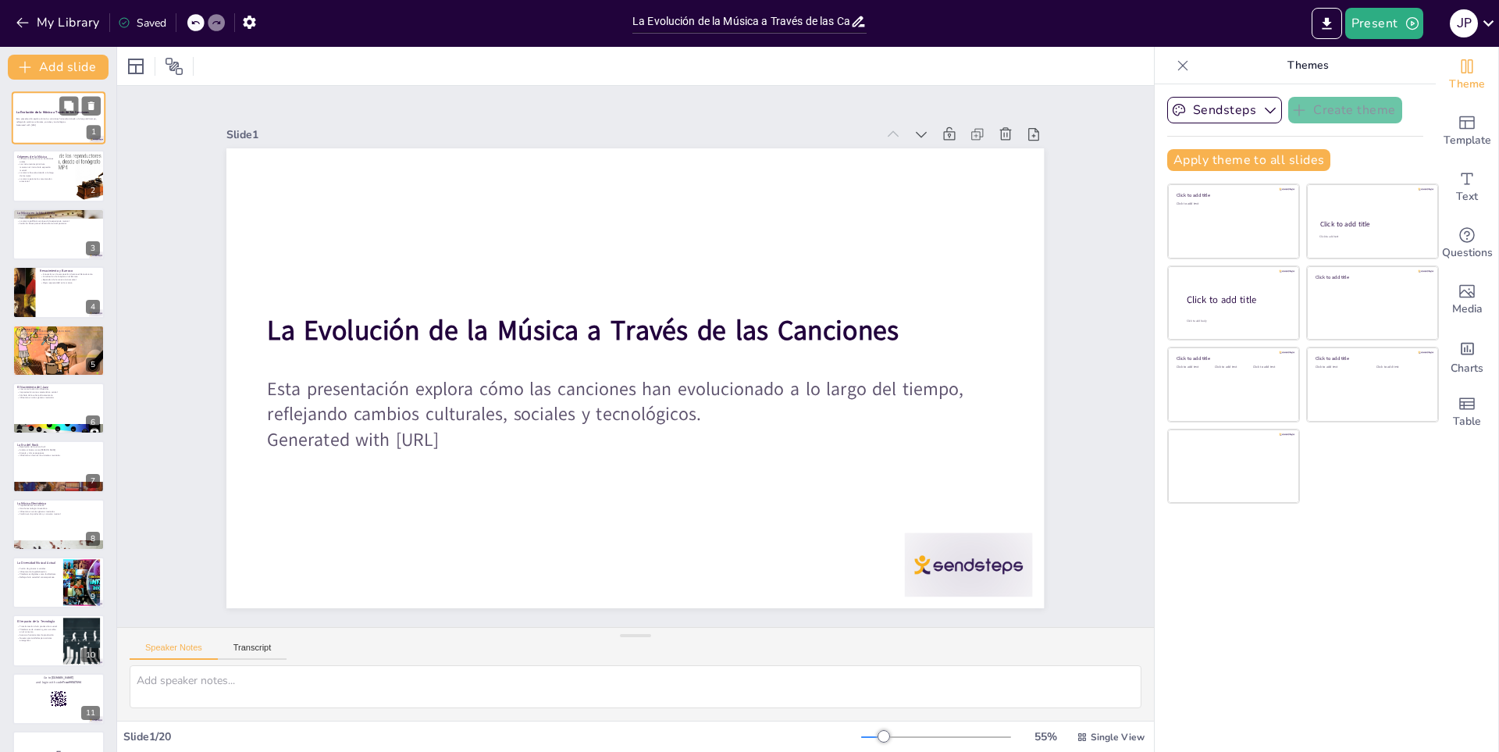
checkbox input "true"
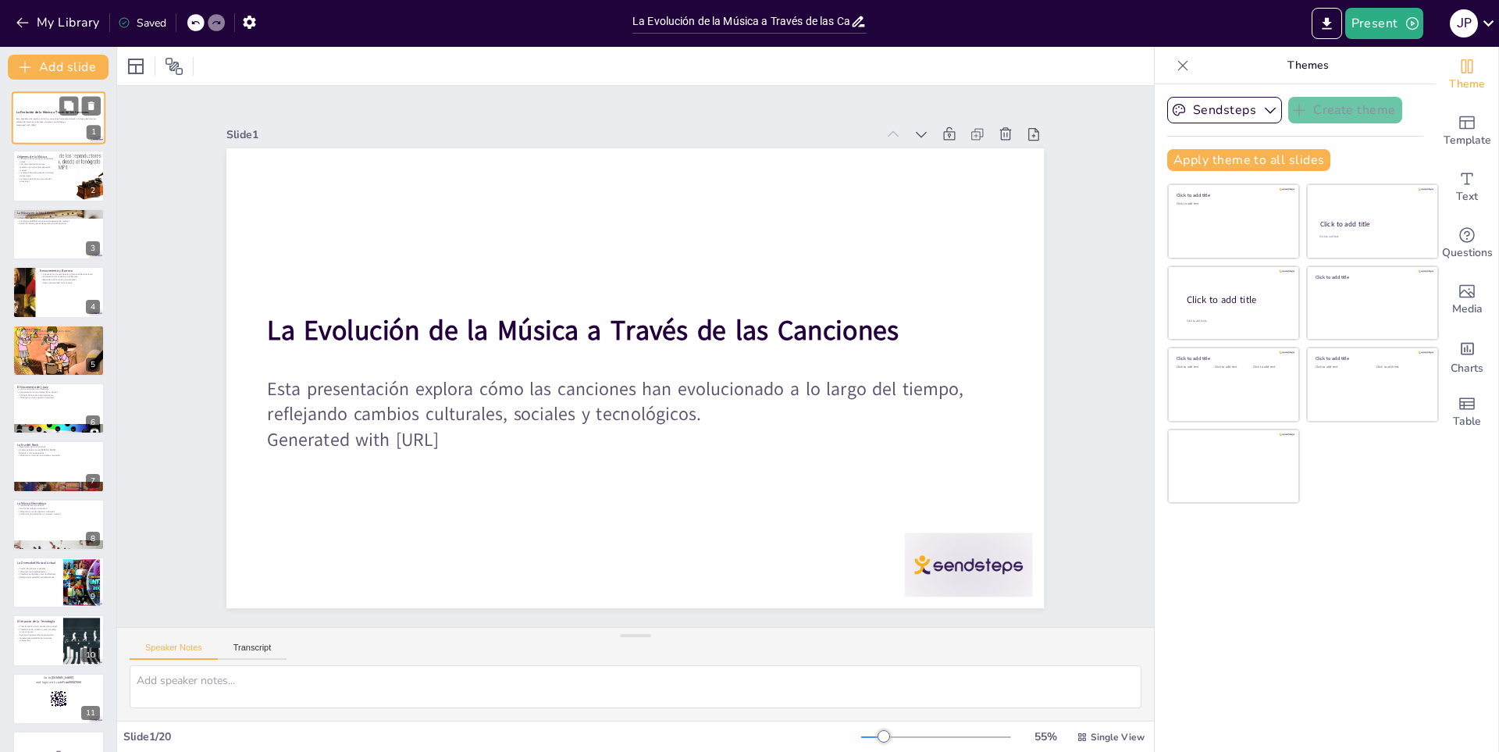
checkbox input "true"
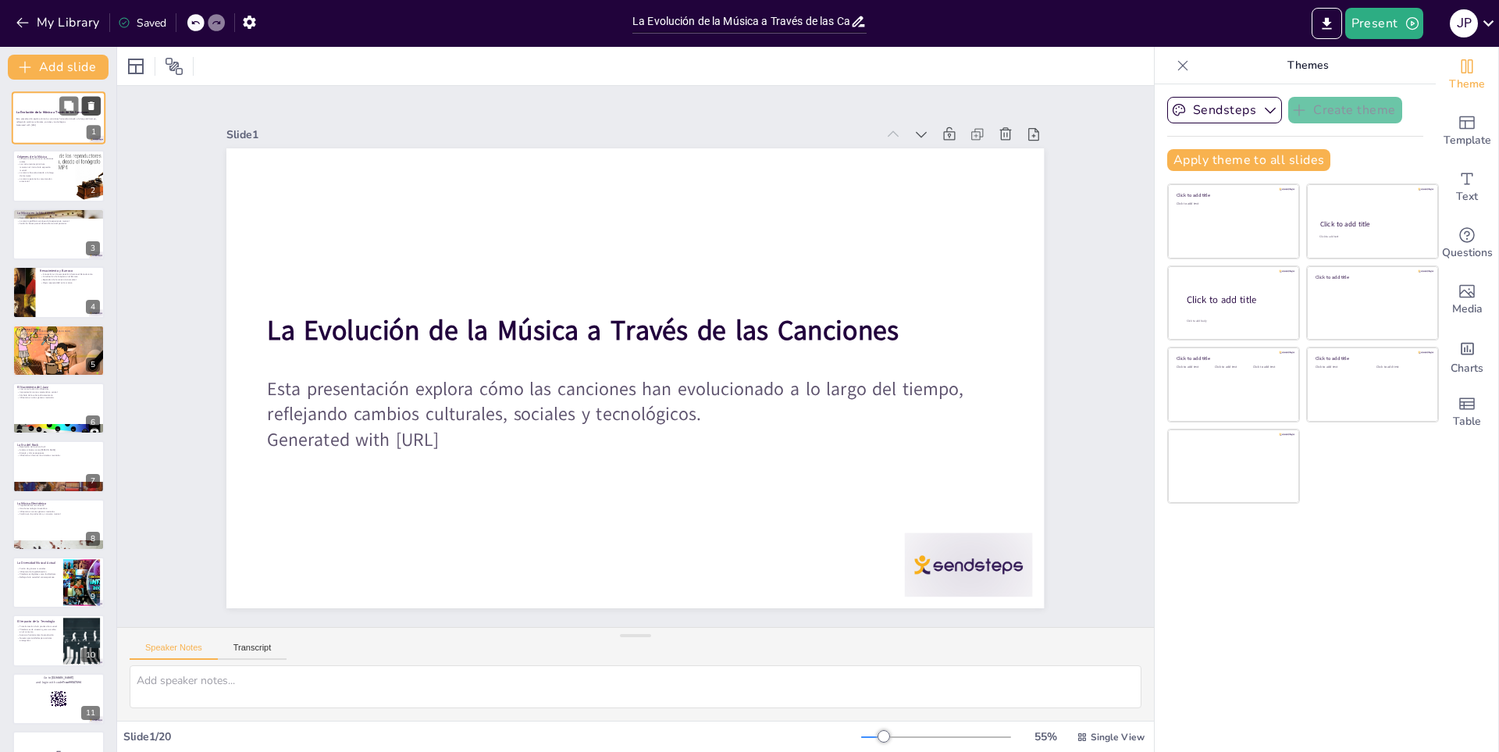
checkbox input "true"
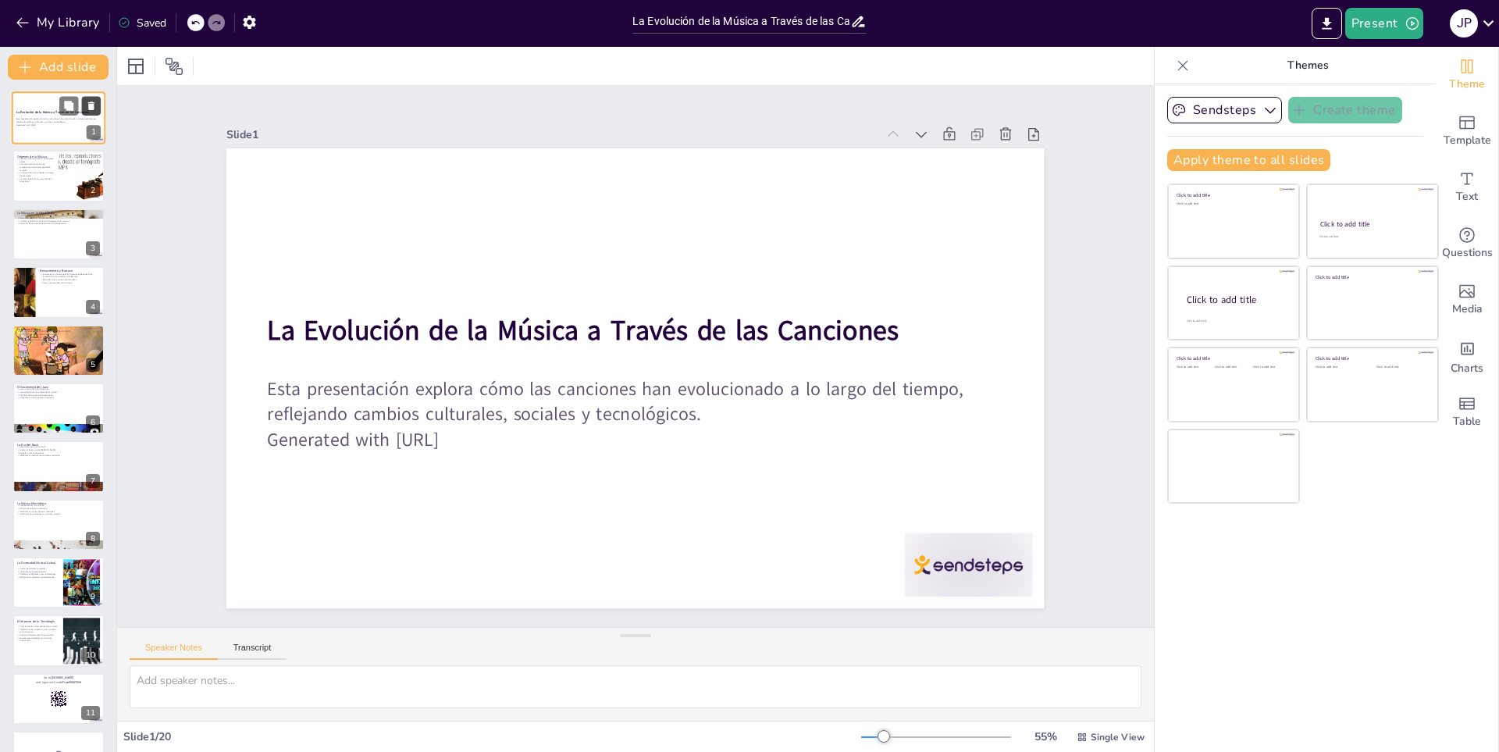
checkbox input "true"
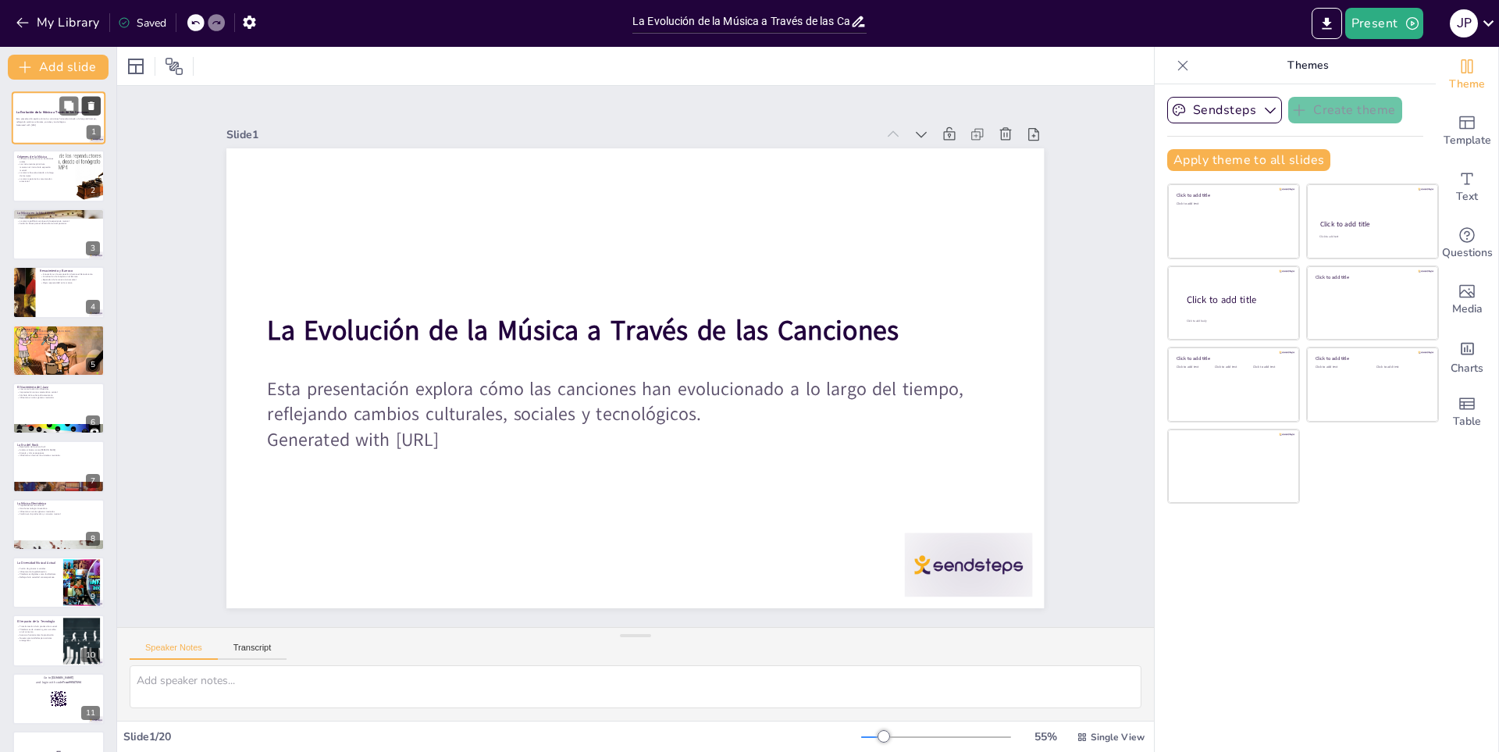
checkbox input "true"
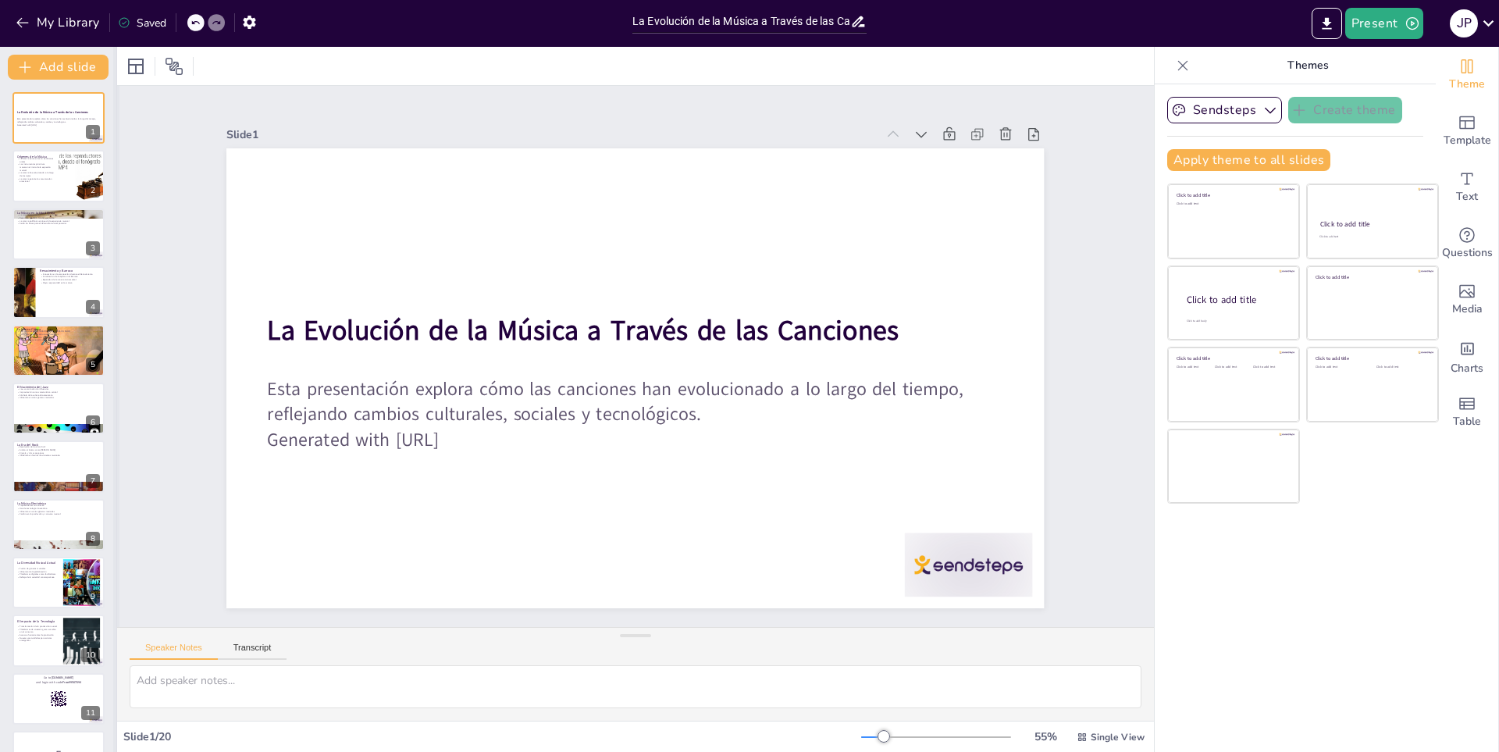
checkbox input "true"
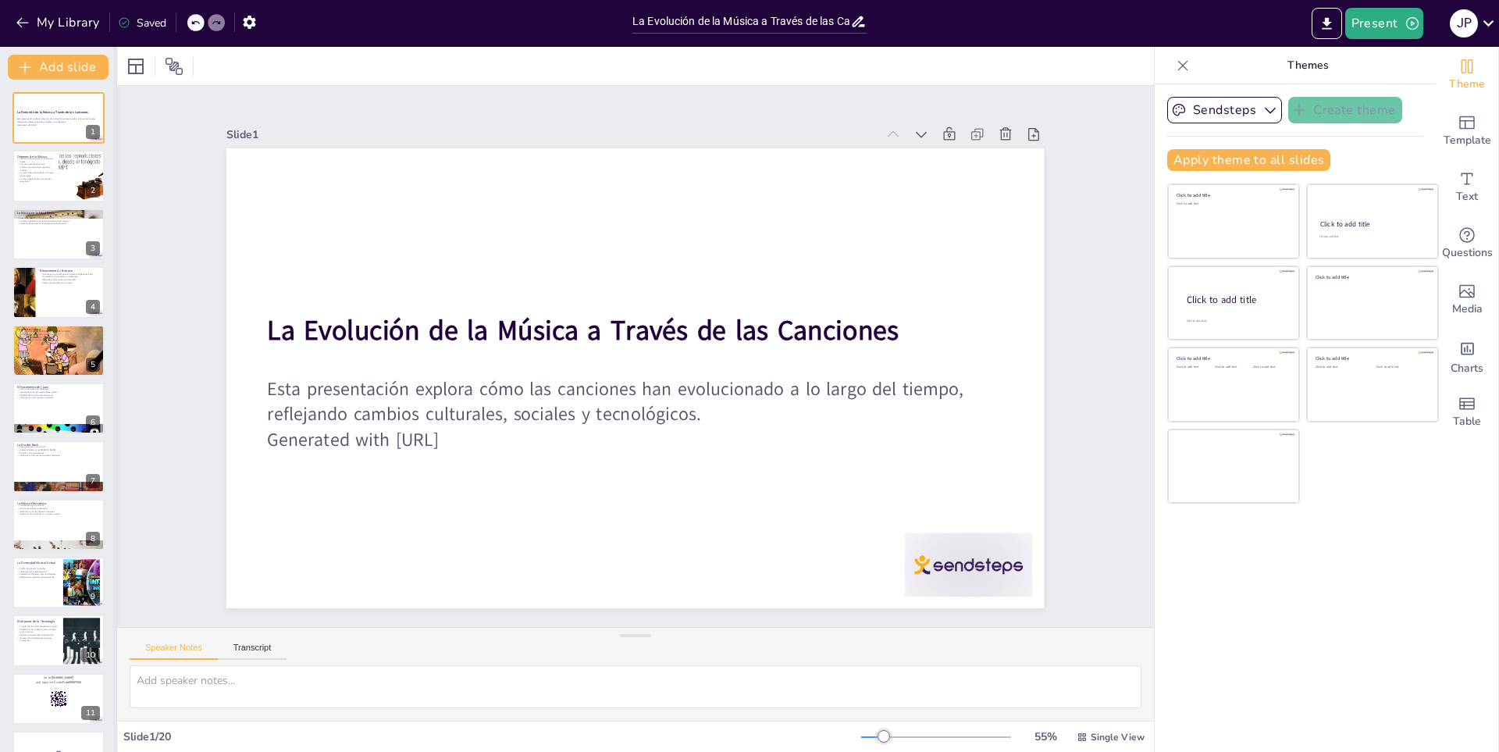
checkbox input "true"
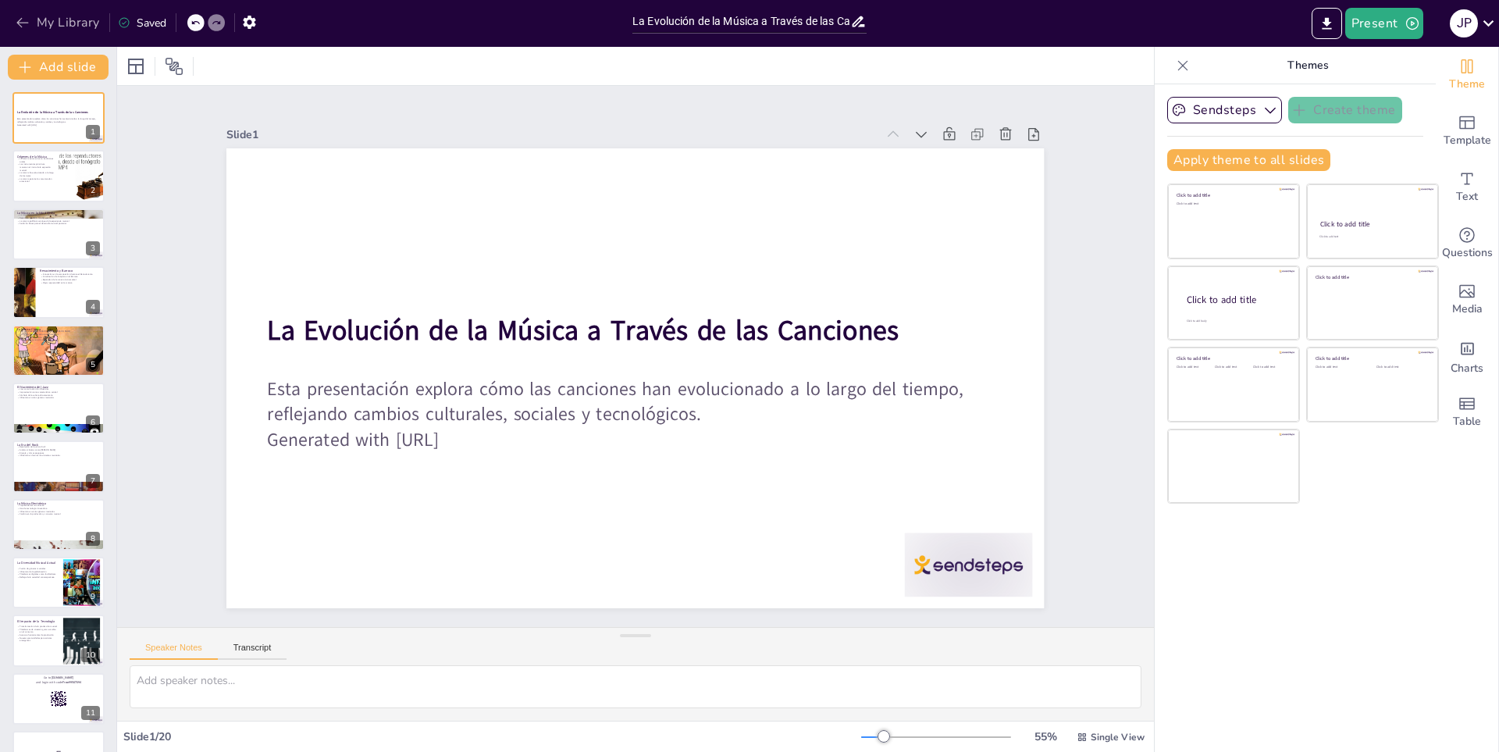
click at [84, 27] on button "My Library" at bounding box center [59, 22] width 94 height 25
